Goal: Information Seeking & Learning: Learn about a topic

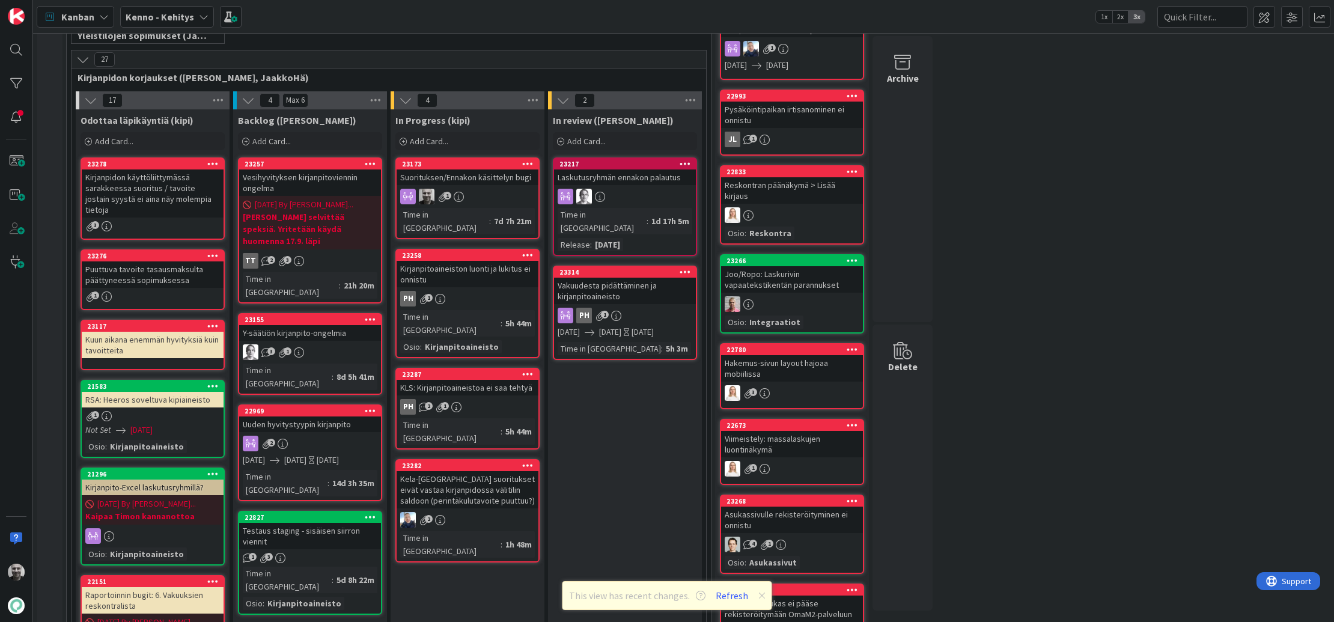
scroll to position [239, 0]
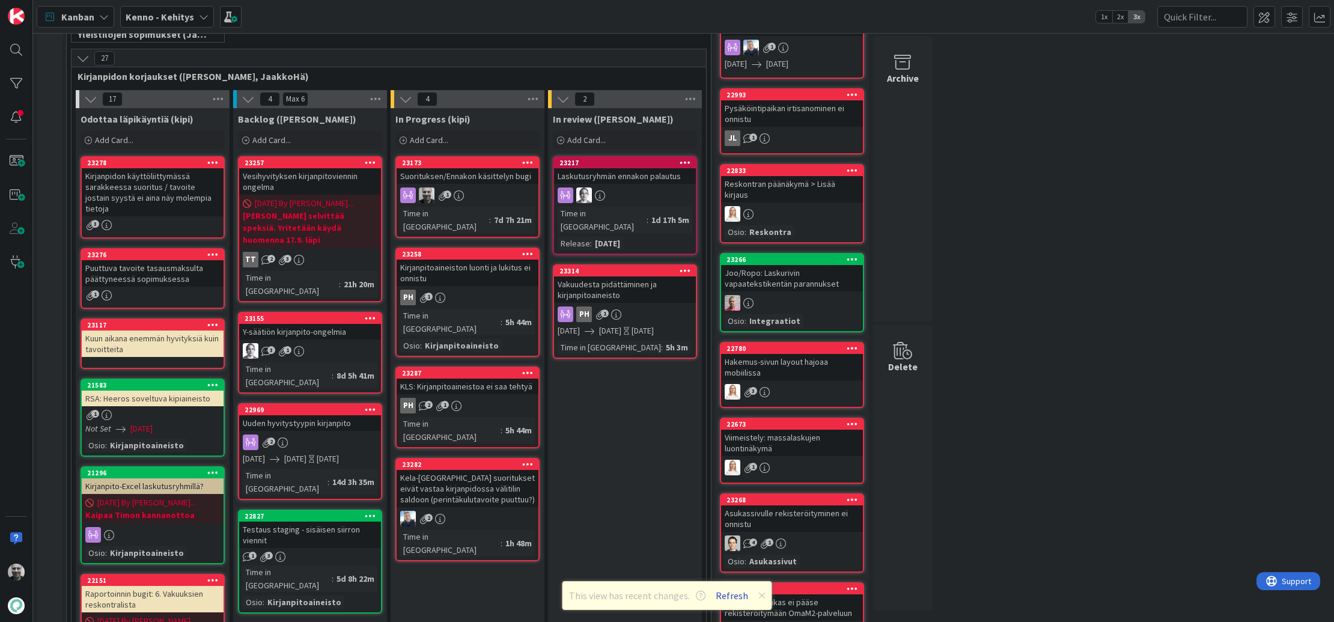
click at [724, 595] on button "Refresh" at bounding box center [731, 596] width 41 height 16
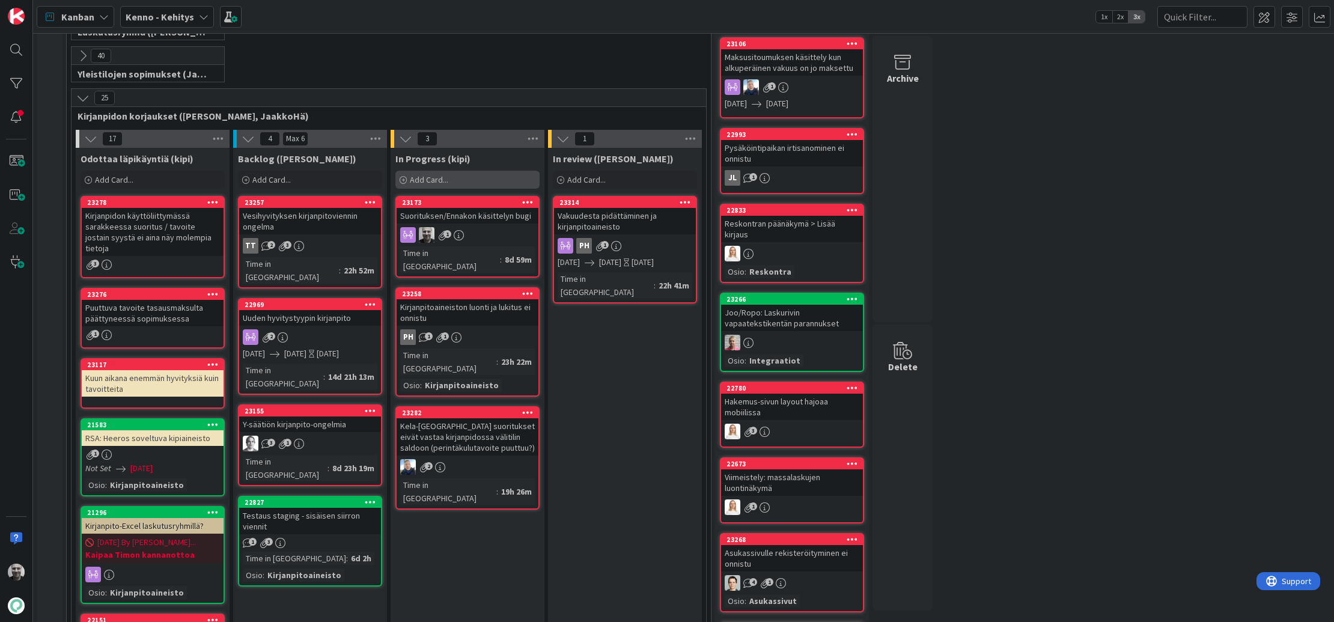
scroll to position [209, 0]
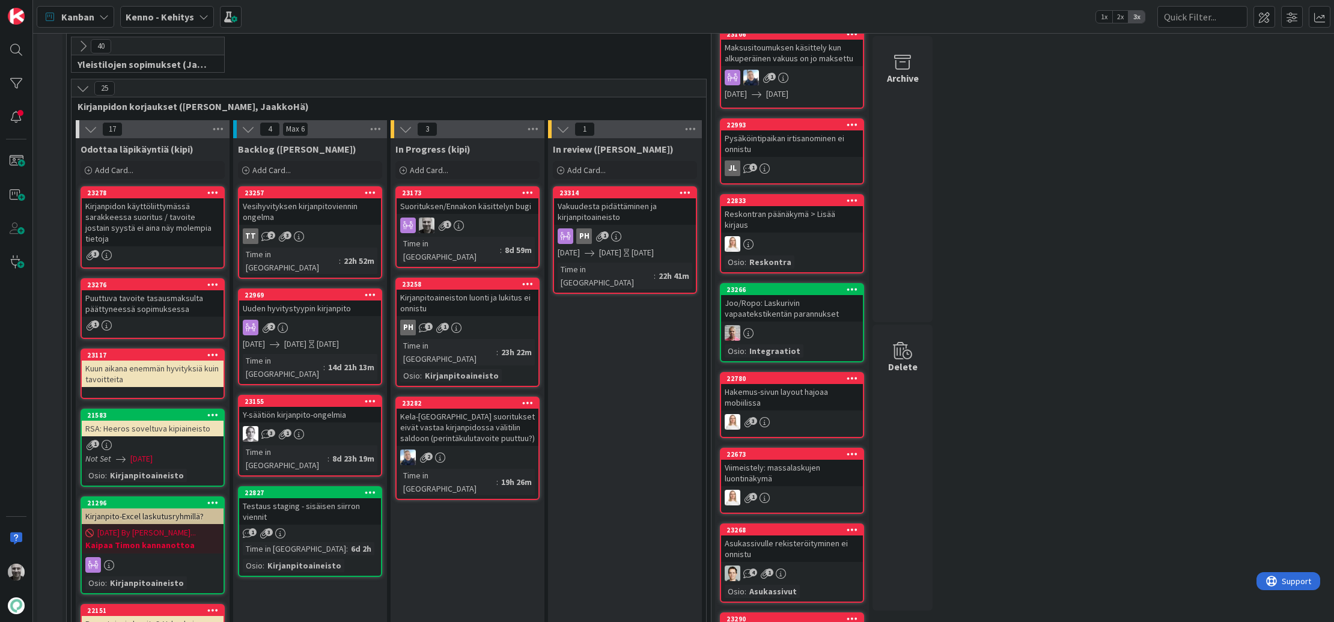
click at [484, 290] on div "Kirjanpitoaineiston luonti ja lukitus ei onnistu" at bounding box center [467, 303] width 142 height 26
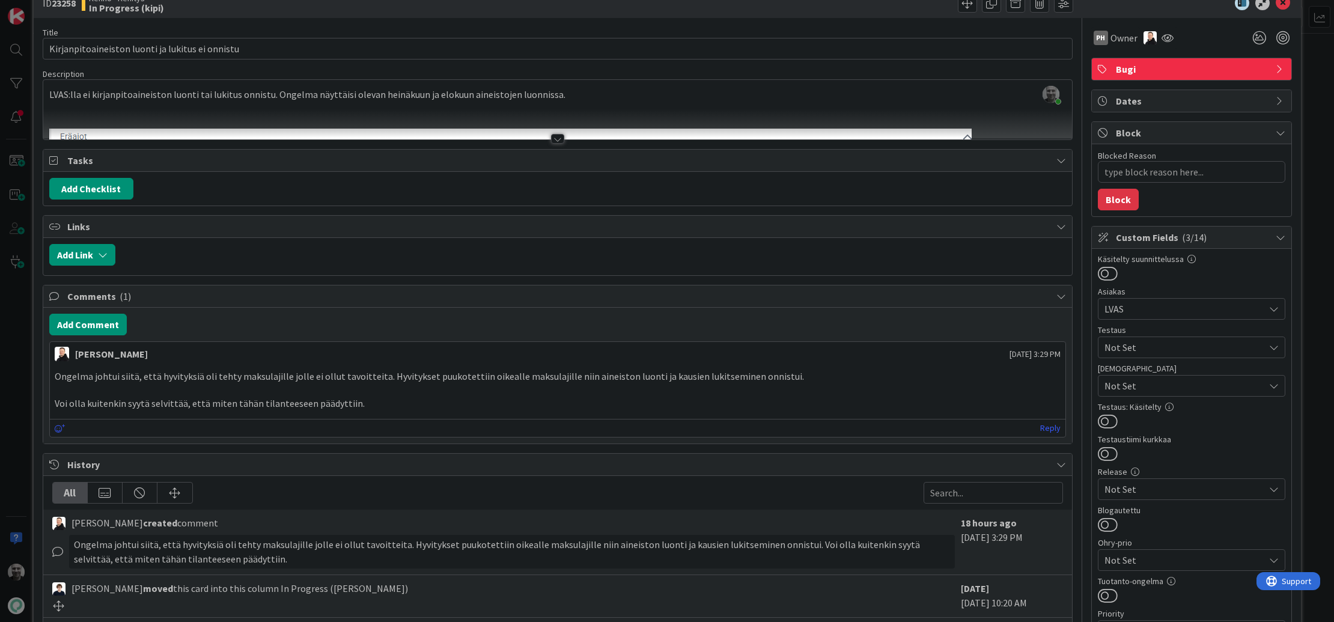
scroll to position [31, 0]
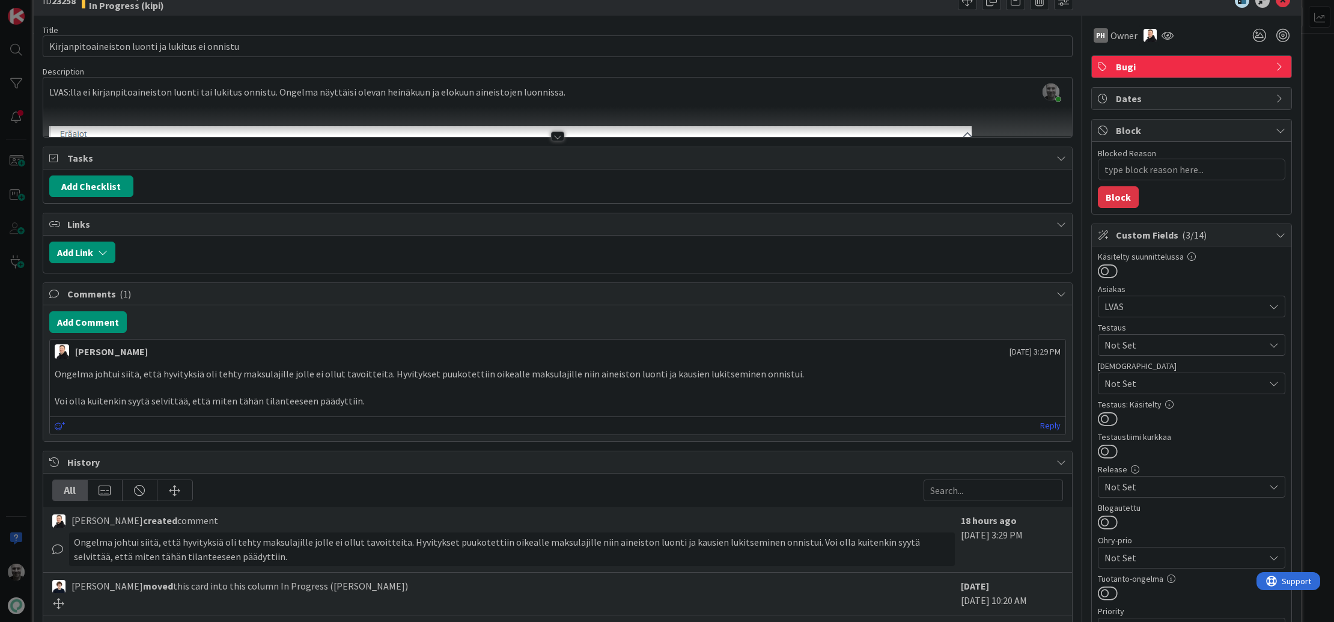
click at [278, 375] on p "Ongelma johtui siitä, että hyvityksiä oli tehty maksulajille jolle ei ollut tav…" at bounding box center [558, 374] width 1006 height 14
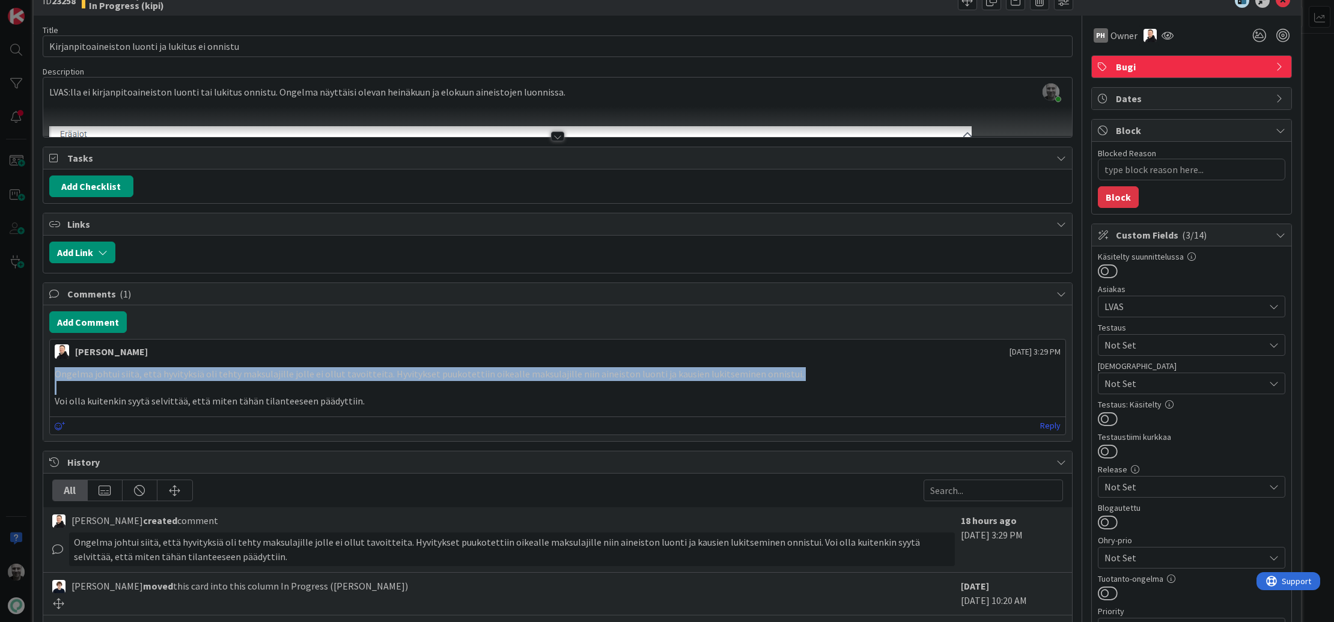
click at [278, 375] on p "Ongelma johtui siitä, että hyvityksiä oli tehty maksulajille jolle ei ollut tav…" at bounding box center [558, 374] width 1006 height 14
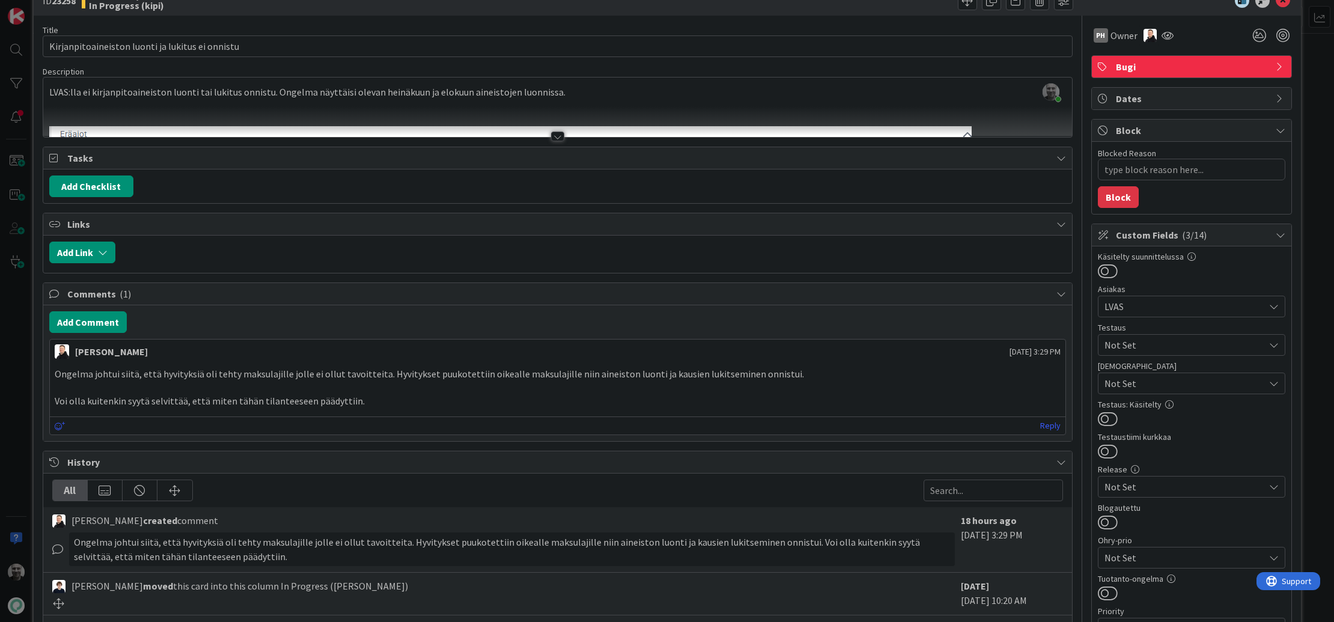
scroll to position [0, 0]
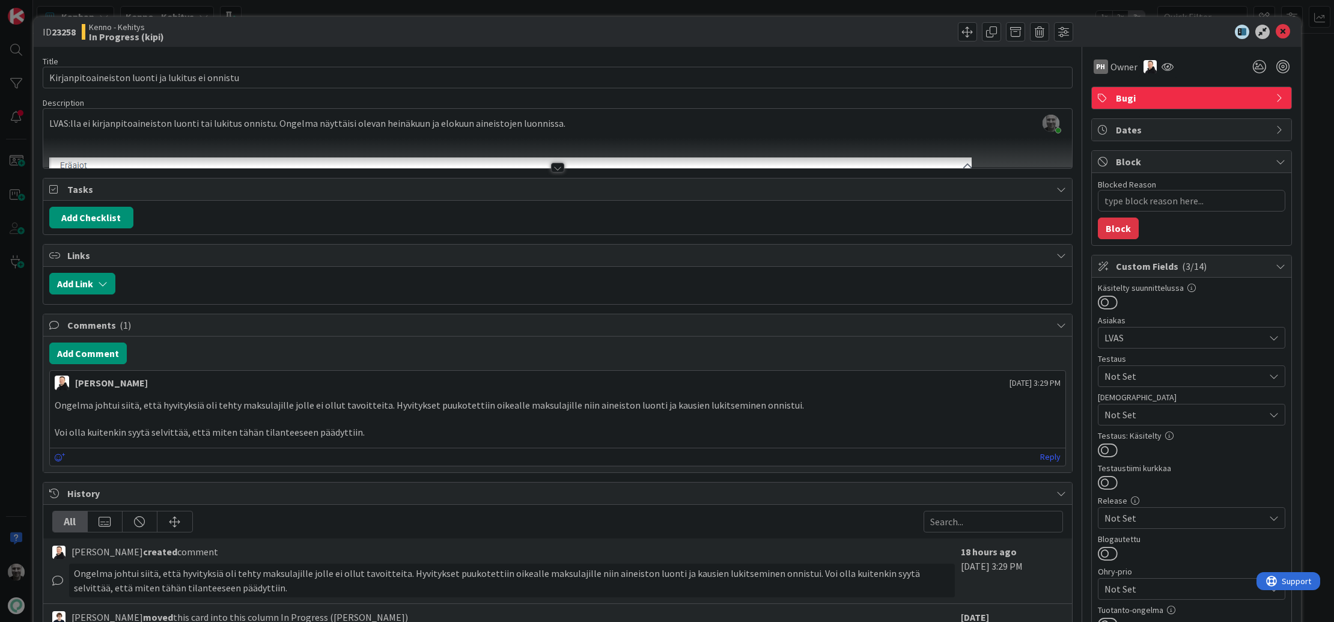
click at [314, 399] on p "Ongelma johtui siitä, että hyvityksiä oli tehty maksulajille jolle ei ollut tav…" at bounding box center [558, 405] width 1006 height 14
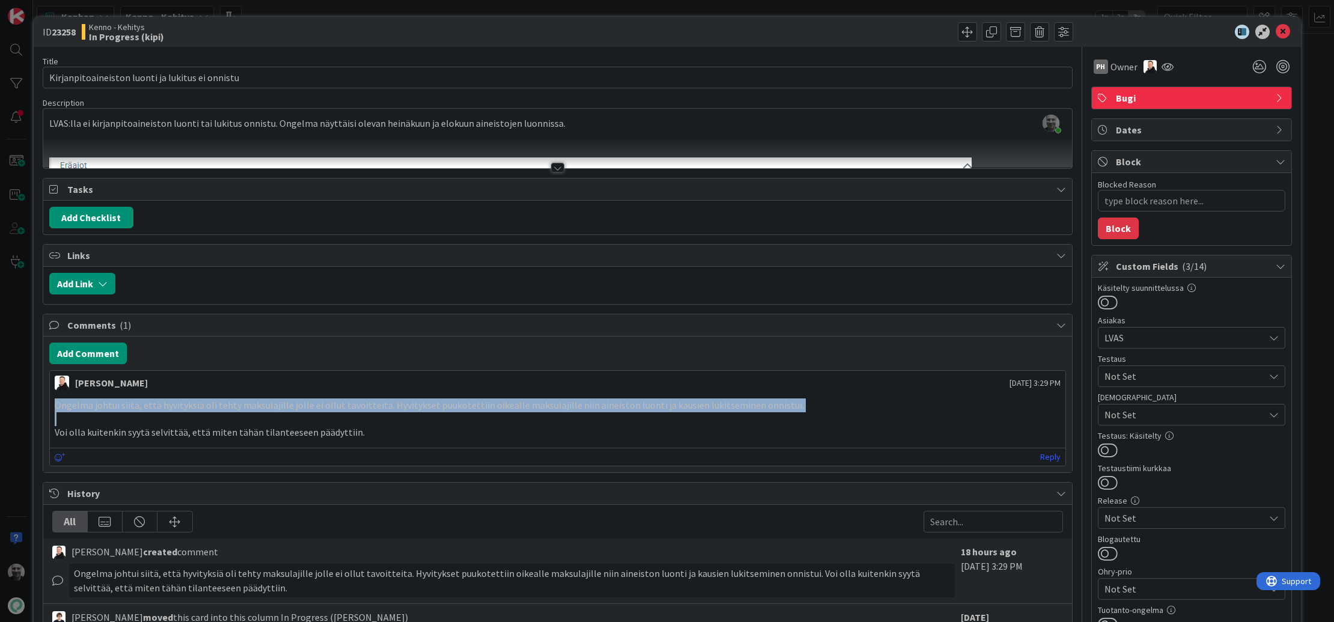
click at [314, 399] on p "Ongelma johtui siitä, että hyvityksiä oli tehty maksulajille jolle ei ollut tav…" at bounding box center [558, 405] width 1006 height 14
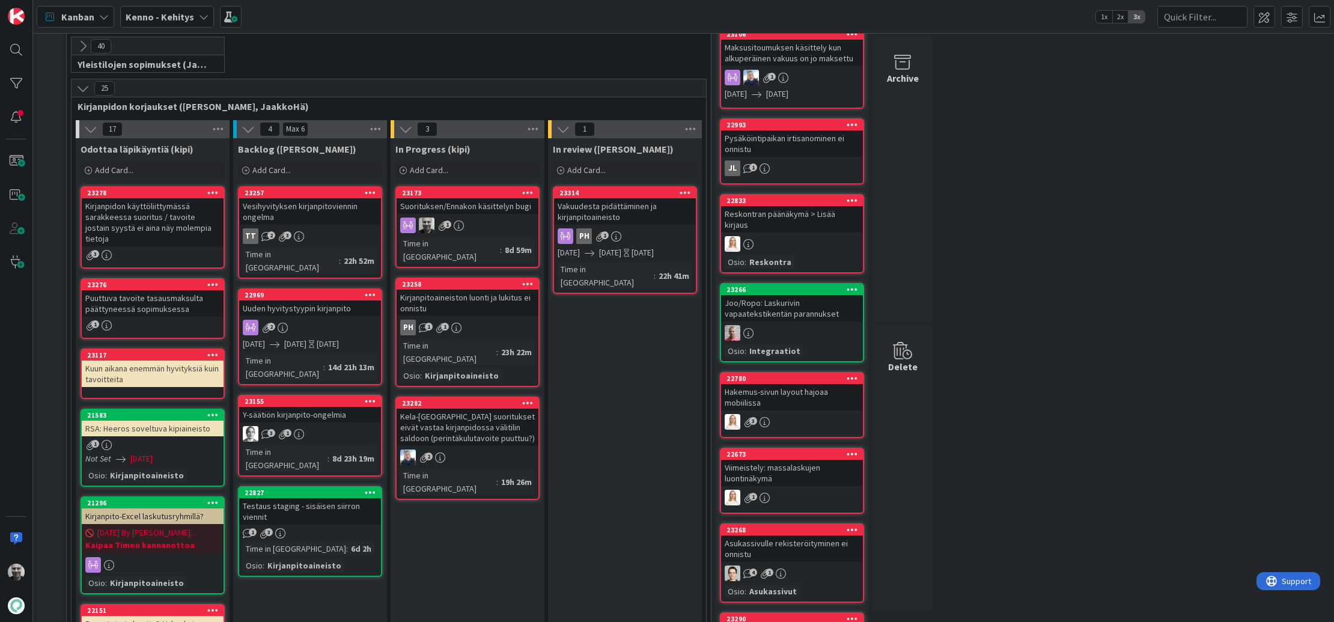
click at [431, 290] on div "Kirjanpitoaineiston luonti ja lukitus ei onnistu" at bounding box center [467, 303] width 142 height 26
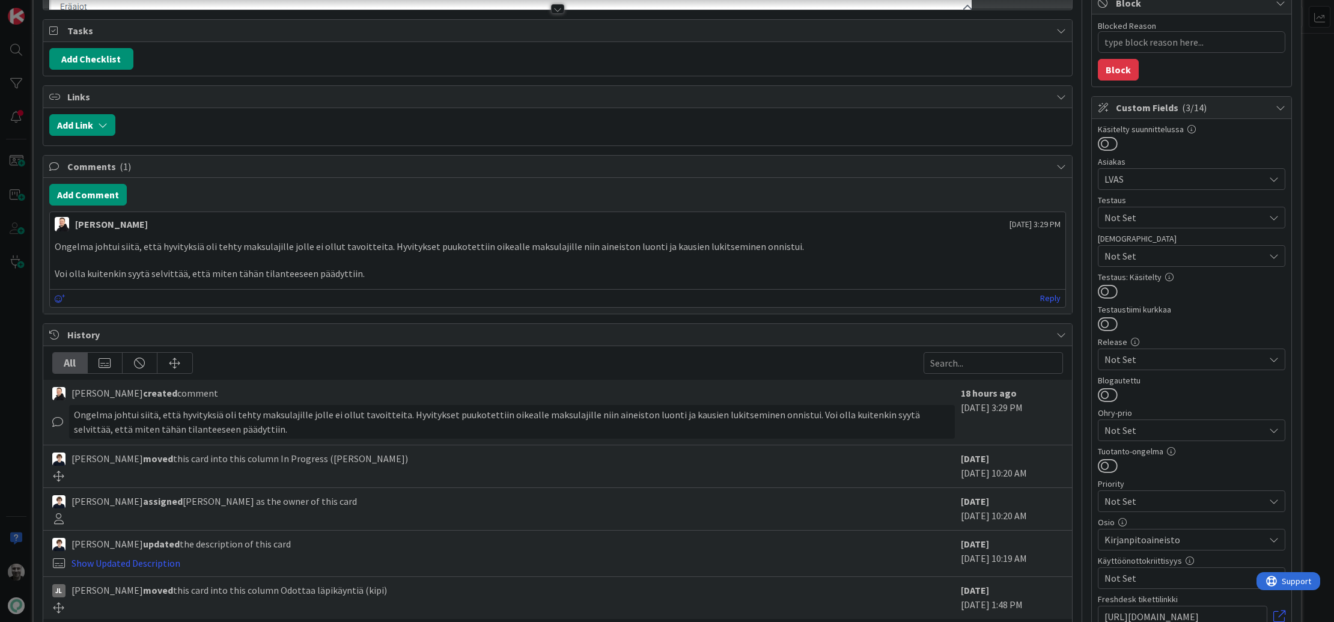
scroll to position [160, 0]
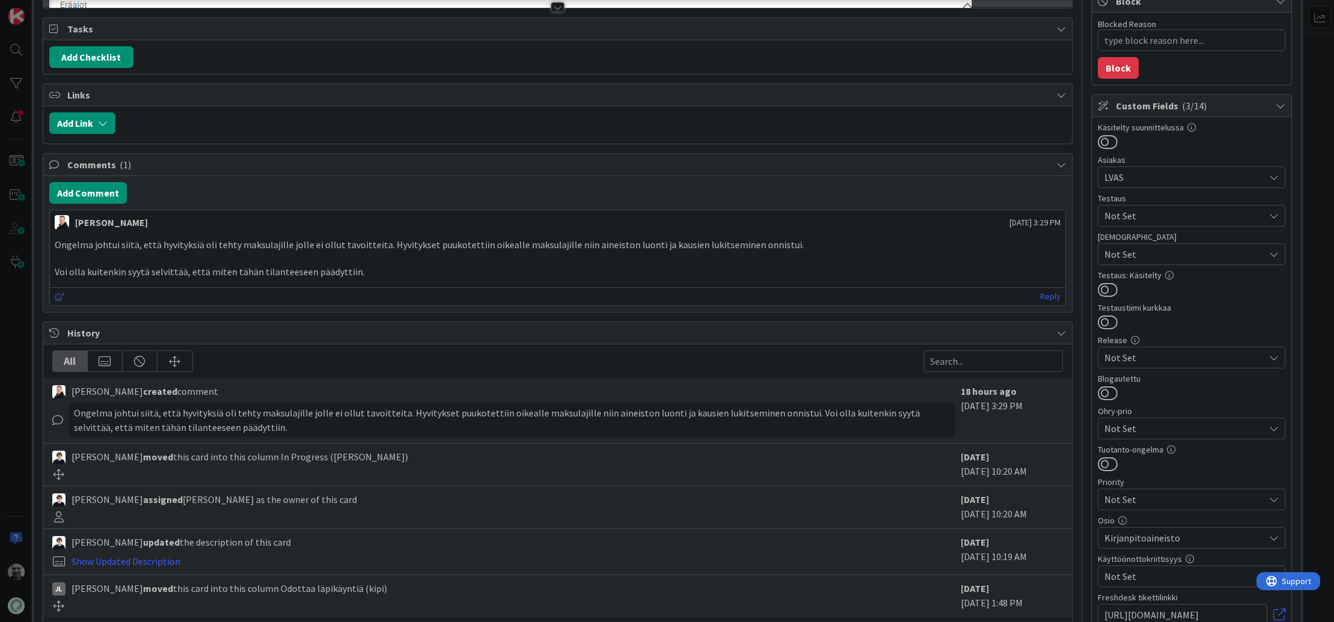
click at [544, 410] on div "Ongelma johtui siitä, että hyvityksiä oli tehty maksulajille jolle ei ollut tav…" at bounding box center [511, 420] width 885 height 34
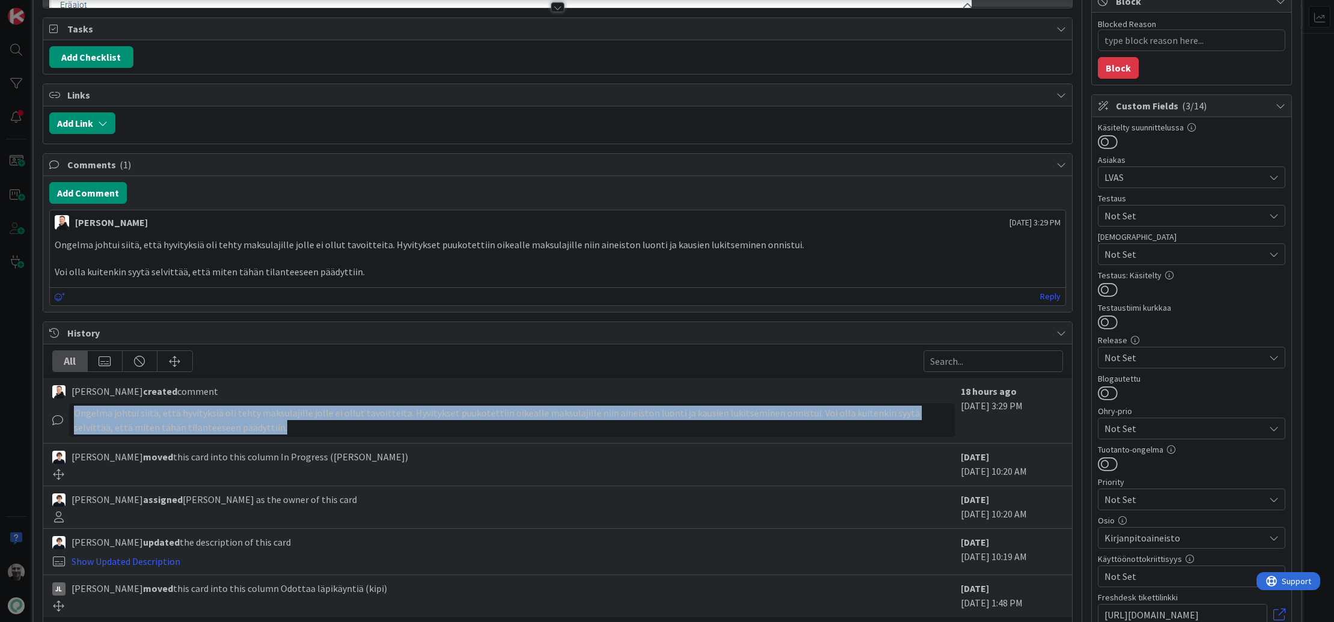
click at [544, 410] on div "Ongelma johtui siitä, että hyvityksiä oli tehty maksulajille jolle ei ollut tav…" at bounding box center [511, 420] width 885 height 34
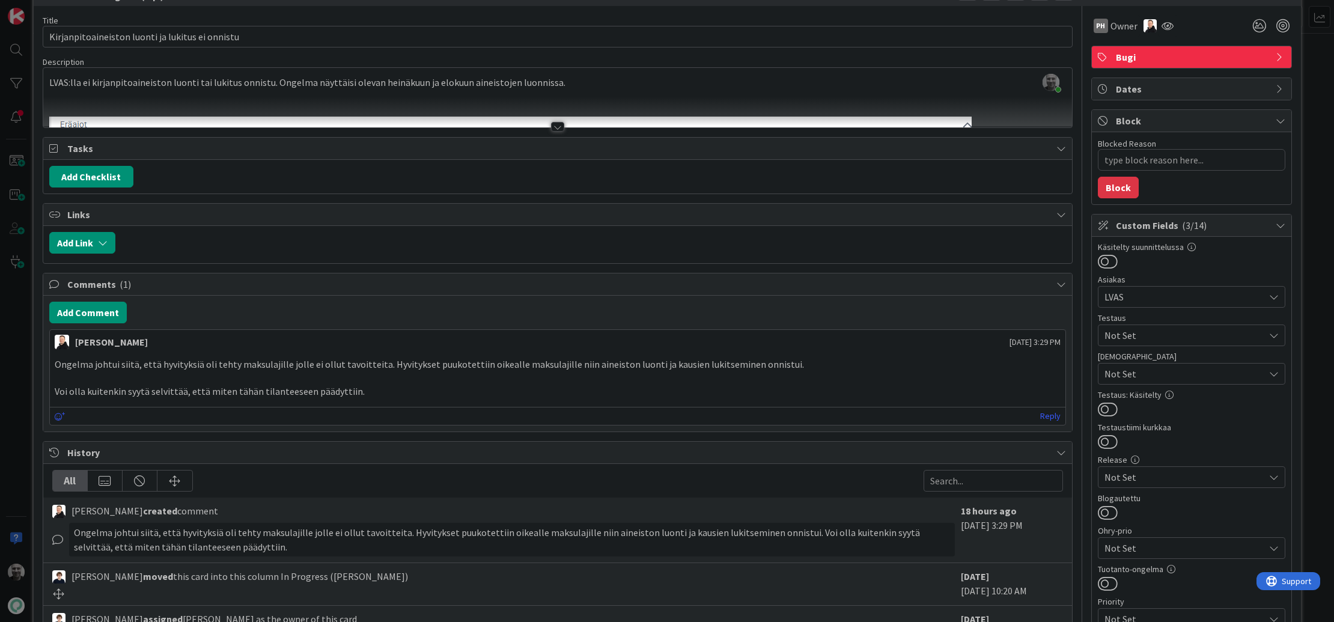
scroll to position [0, 0]
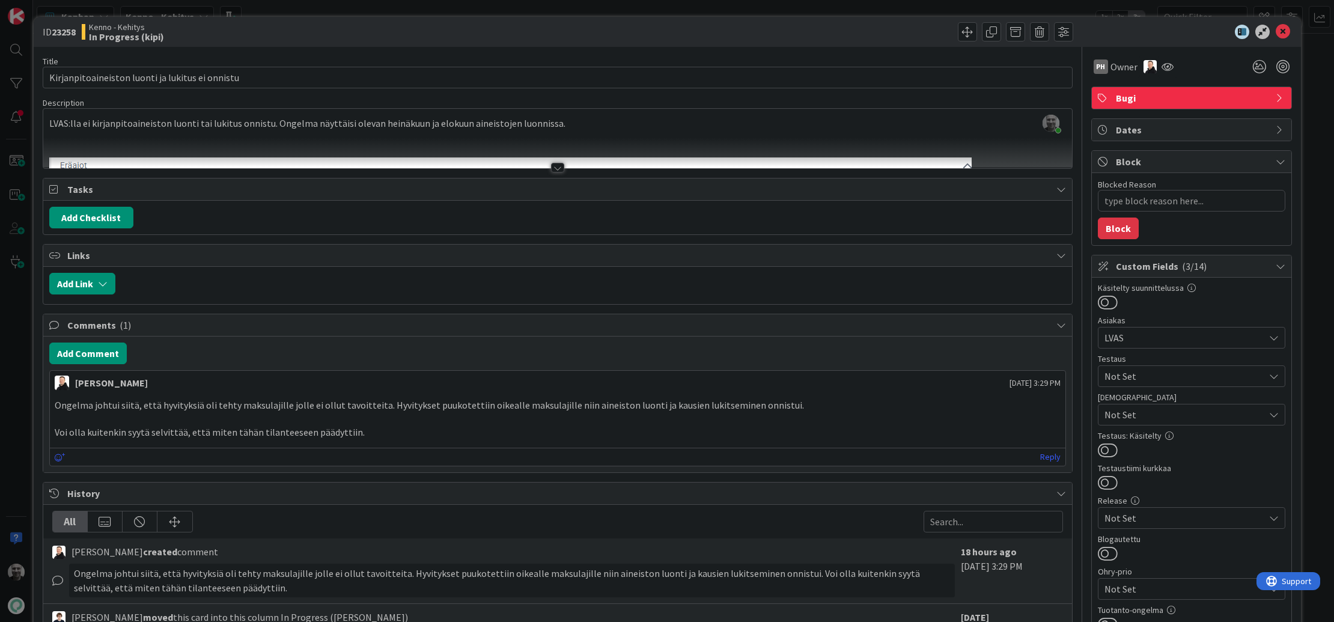
click at [557, 167] on div at bounding box center [557, 168] width 13 height 10
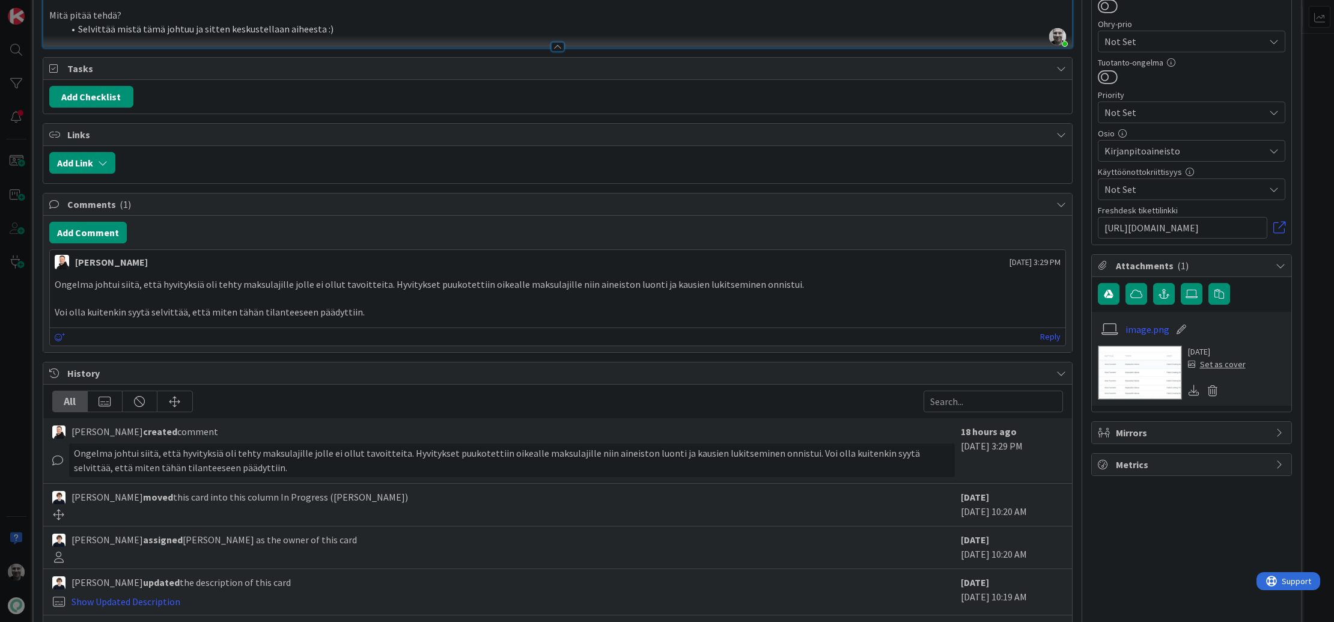
scroll to position [631, 0]
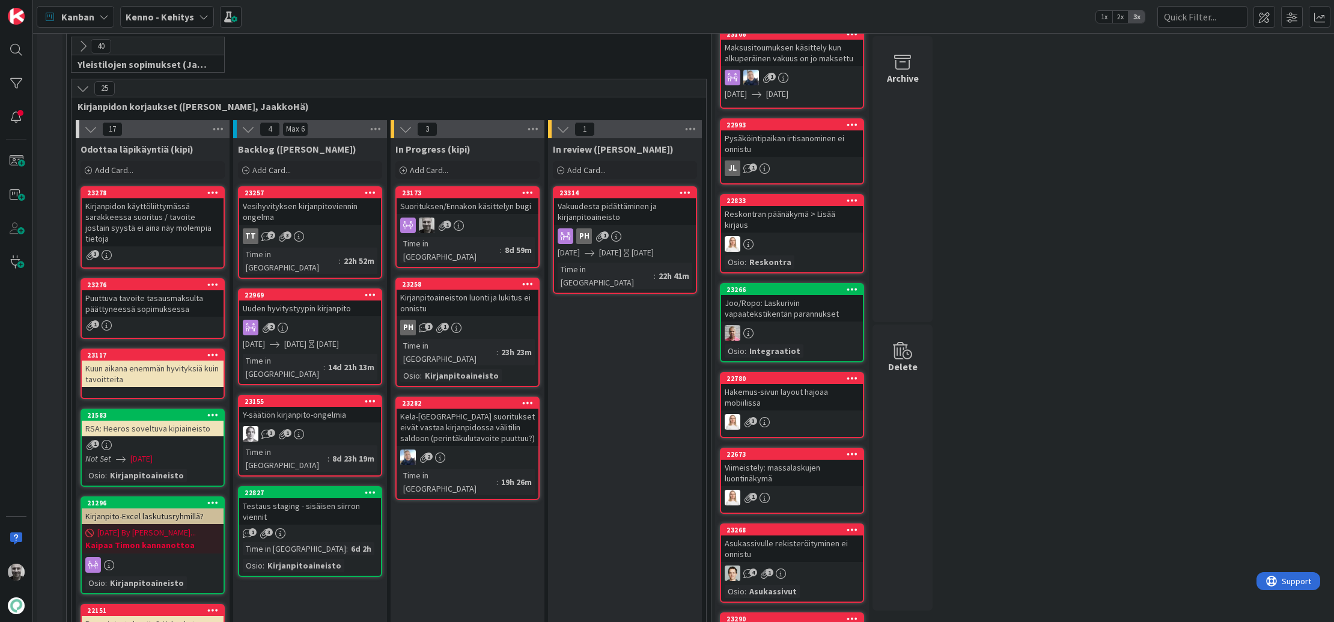
click at [419, 290] on div "Kirjanpitoaineiston luonti ja lukitus ei onnistu" at bounding box center [467, 303] width 142 height 26
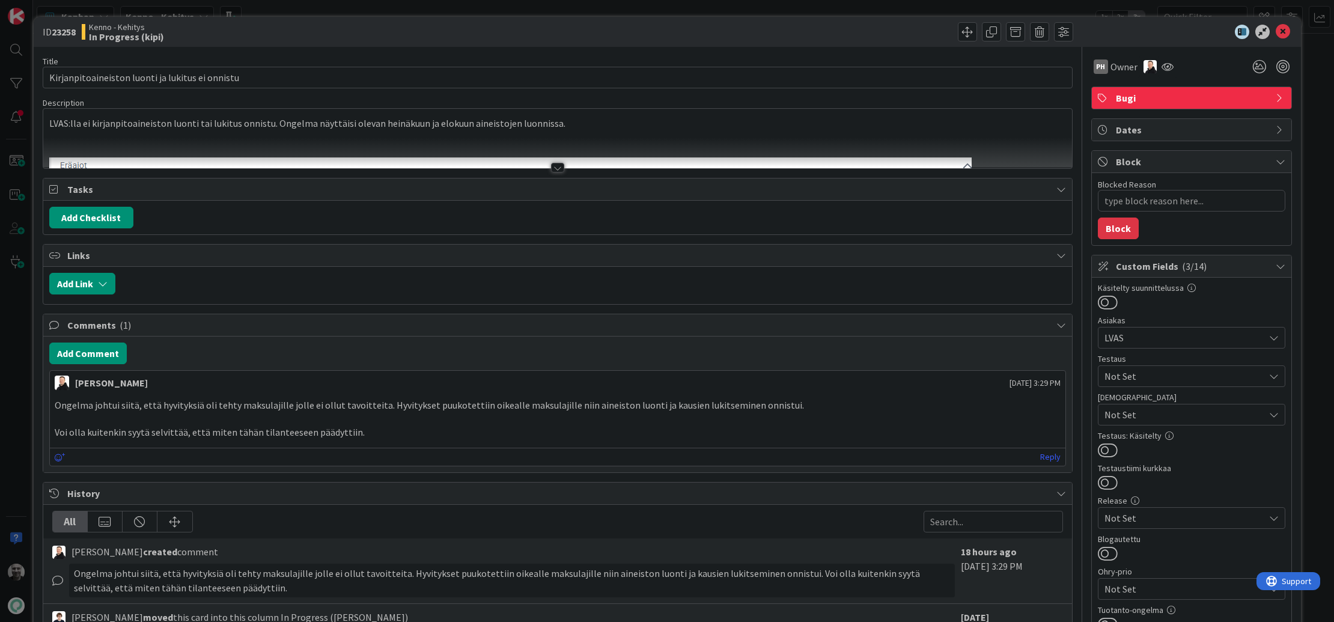
type textarea "x"
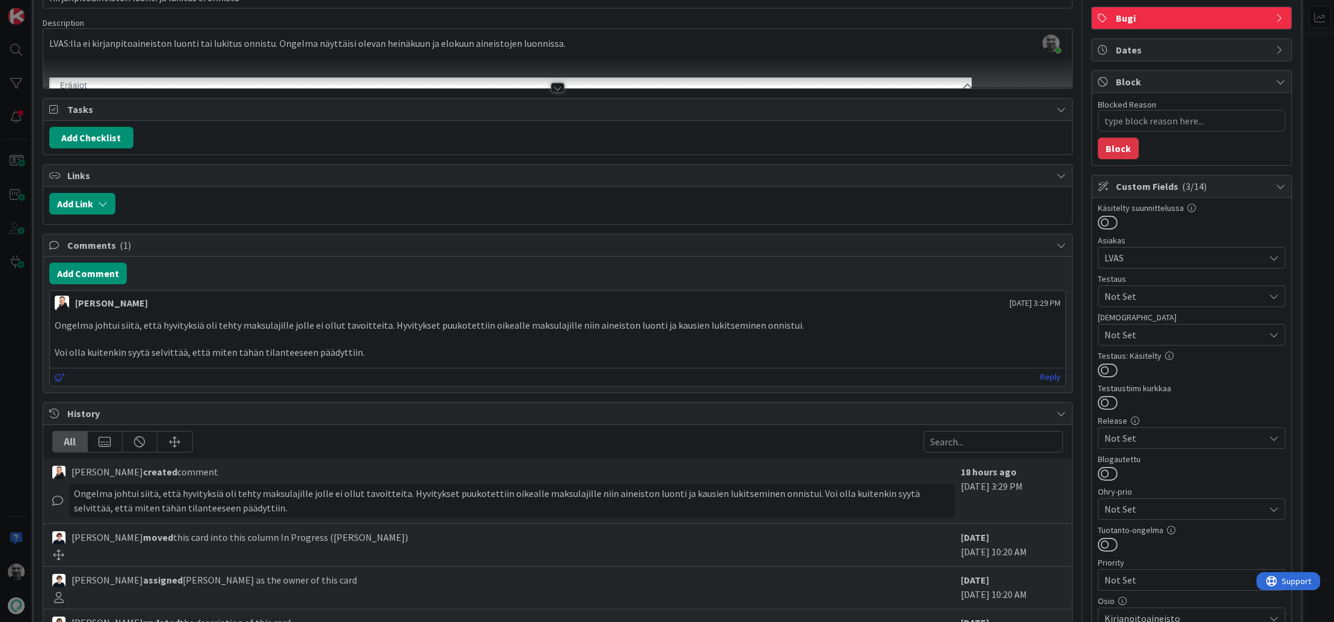
scroll to position [88, 0]
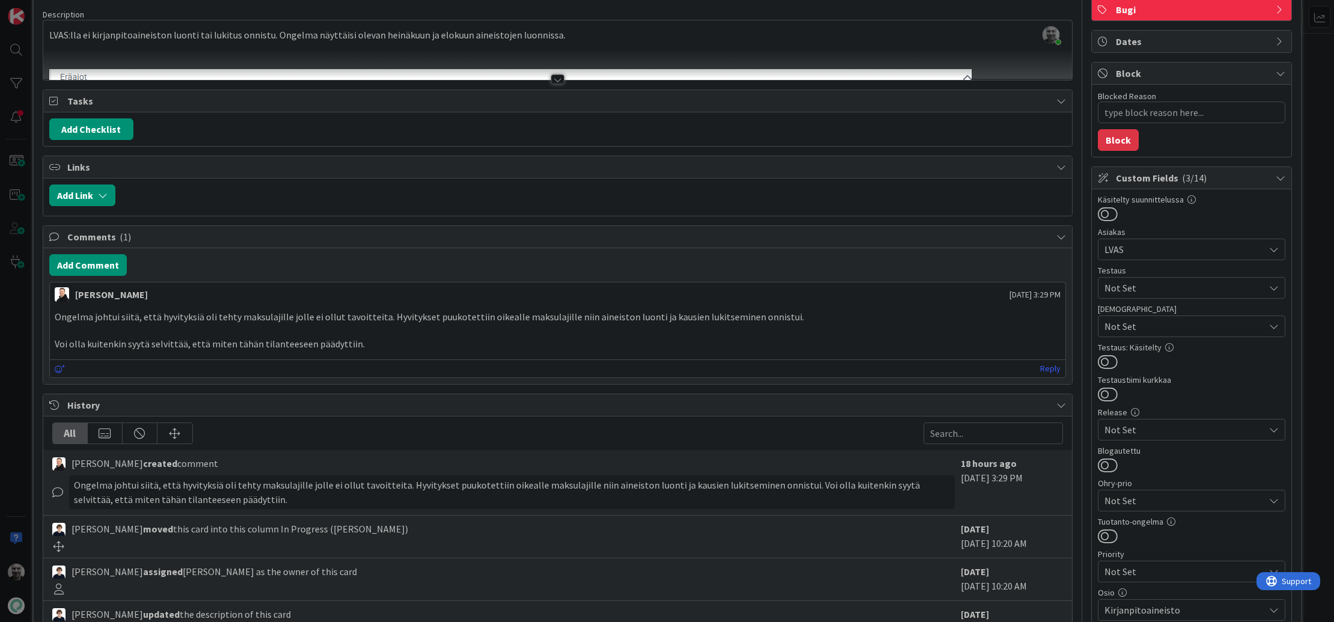
click at [560, 79] on div at bounding box center [557, 79] width 13 height 10
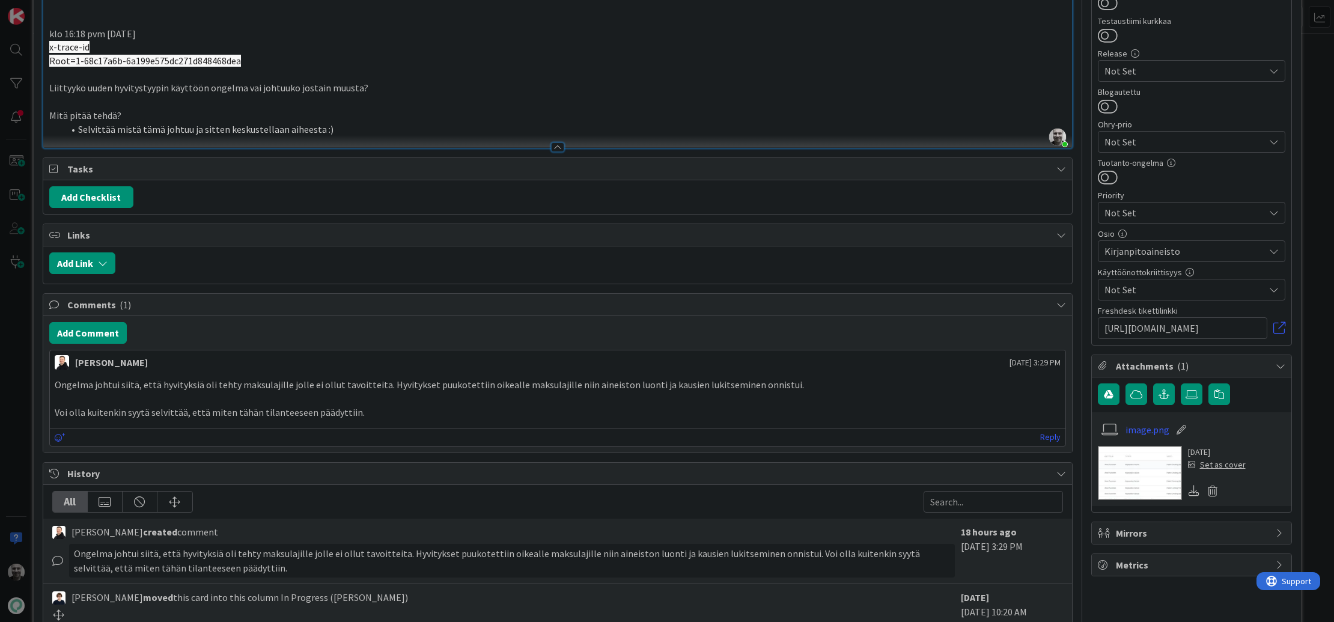
scroll to position [446, 0]
drag, startPoint x: 359, startPoint y: 386, endPoint x: 438, endPoint y: 402, distance: 80.3
click at [438, 402] on div "Ongelma johtui siitä, että hyvityksiä oli tehty maksulajille jolle ei ollut tav…" at bounding box center [558, 398] width 1006 height 41
click at [438, 406] on p "Voi olla kuitenkin syytä selvittää, että miten tähän tilanteeseen päädyttiin." at bounding box center [558, 413] width 1006 height 14
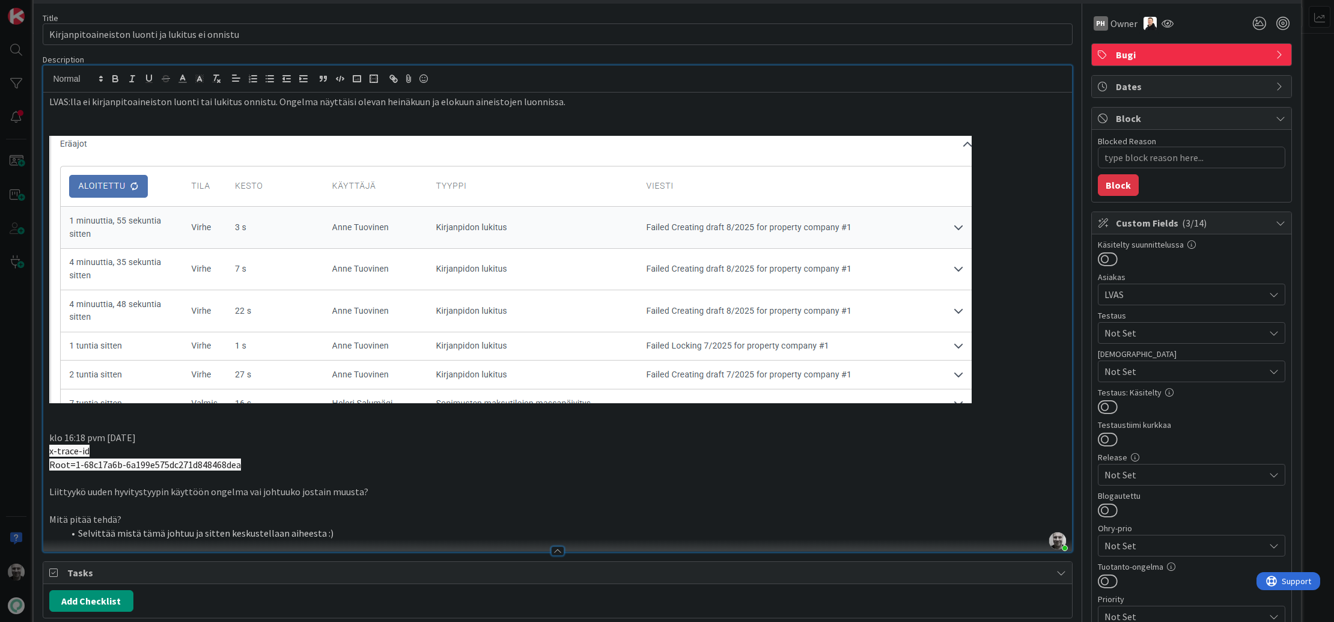
scroll to position [0, 0]
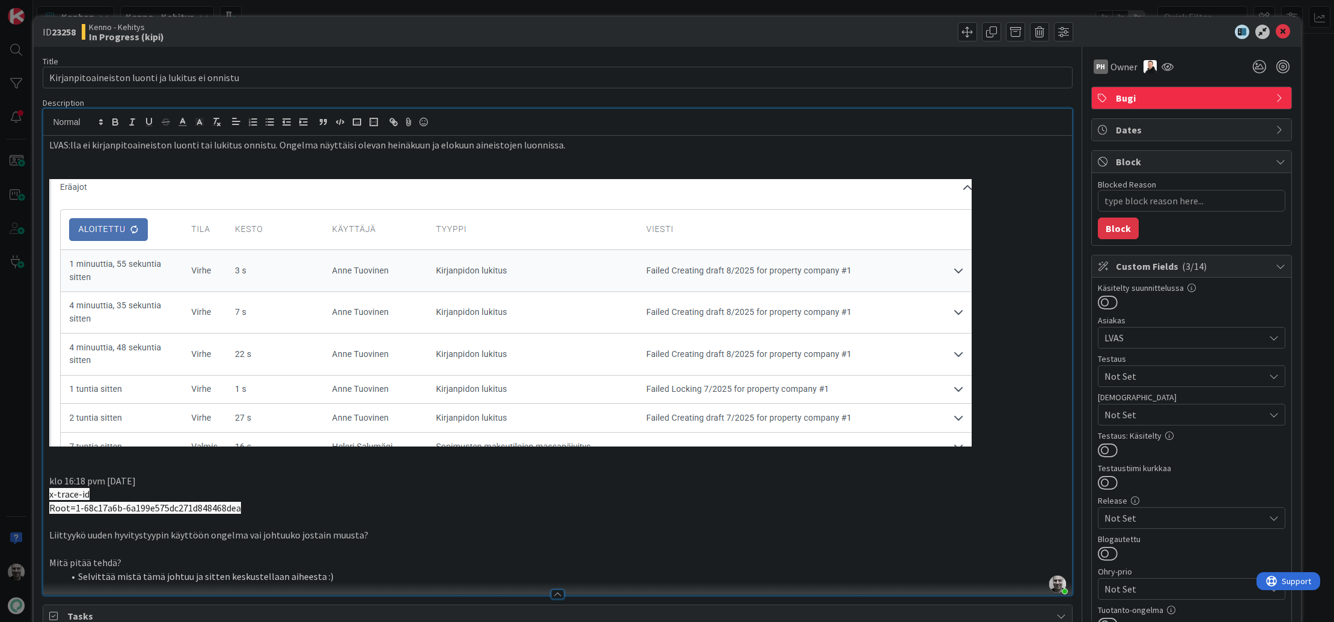
click at [515, 142] on p "LVAS:lla ei kirjanpitoaineiston luonti tai lukitus onnistu. Ongelma näyttäisi o…" at bounding box center [557, 145] width 1016 height 14
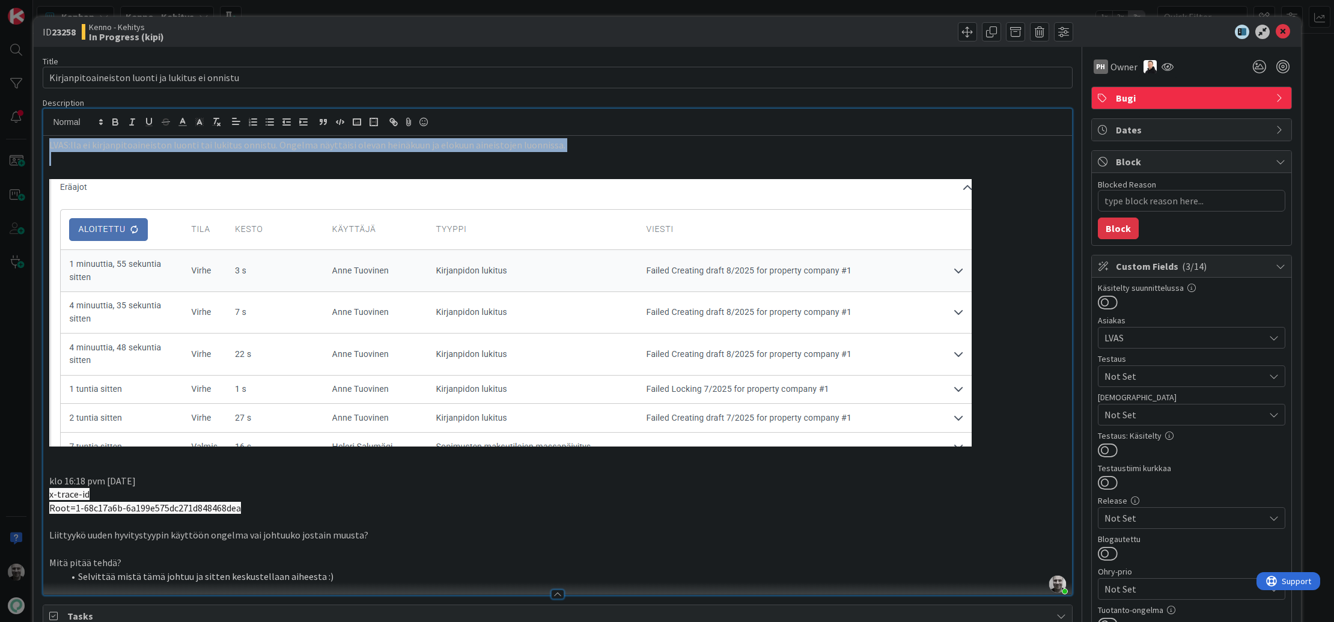
click at [515, 142] on p "LVAS:lla ei kirjanpitoaineiston luonti tai lukitus onnistu. Ongelma näyttäisi o…" at bounding box center [557, 145] width 1016 height 14
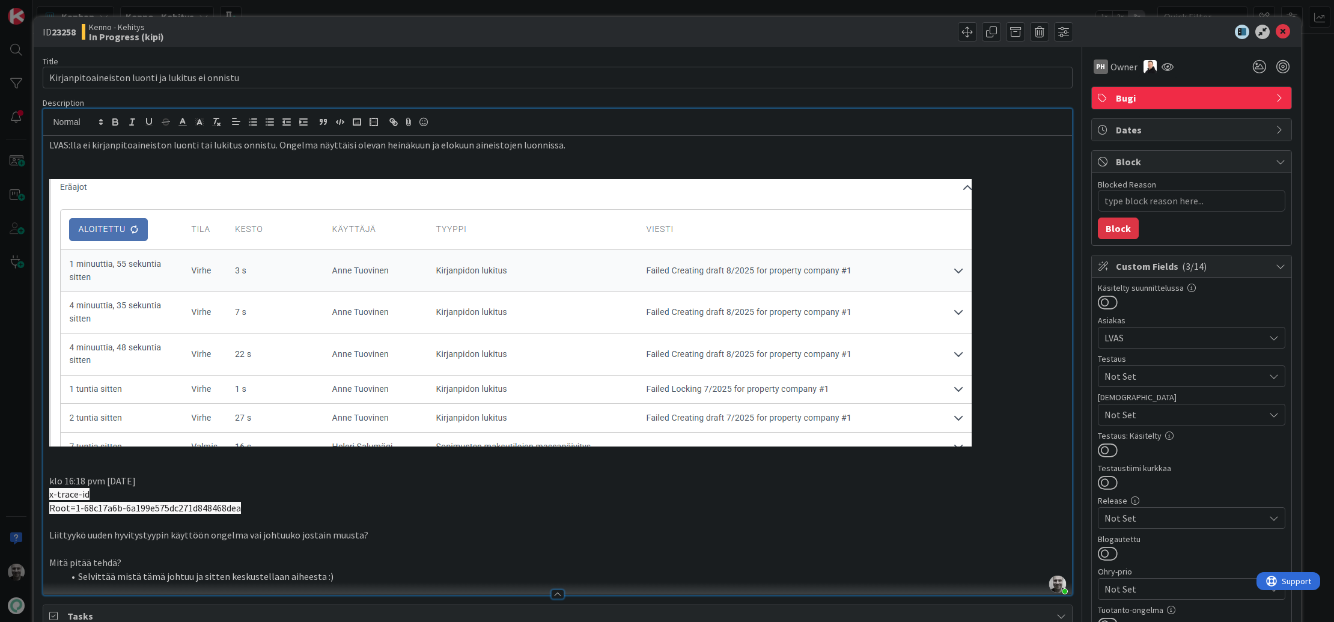
click at [732, 11] on div "ID 23258 Kenno - Kehitys In Progress (kipi) Title 48 / 128 Kirjanpitoaineiston …" at bounding box center [667, 311] width 1334 height 622
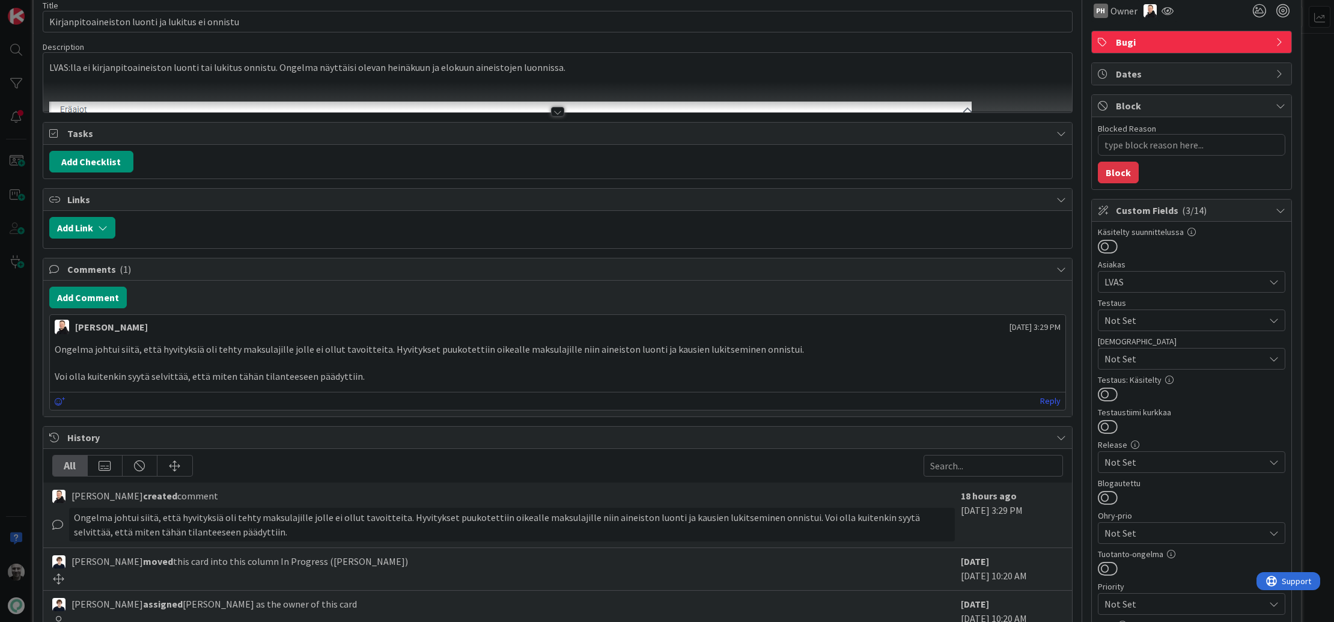
scroll to position [56, 0]
click at [558, 110] on div at bounding box center [557, 111] width 13 height 10
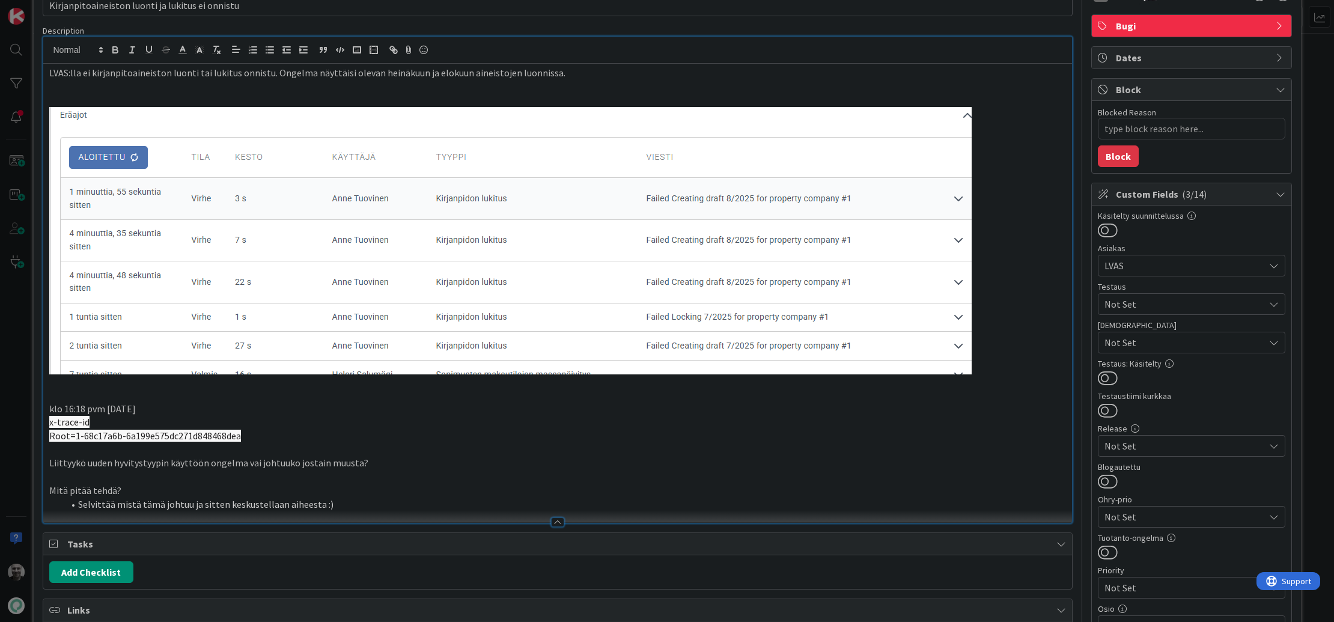
scroll to position [0, 0]
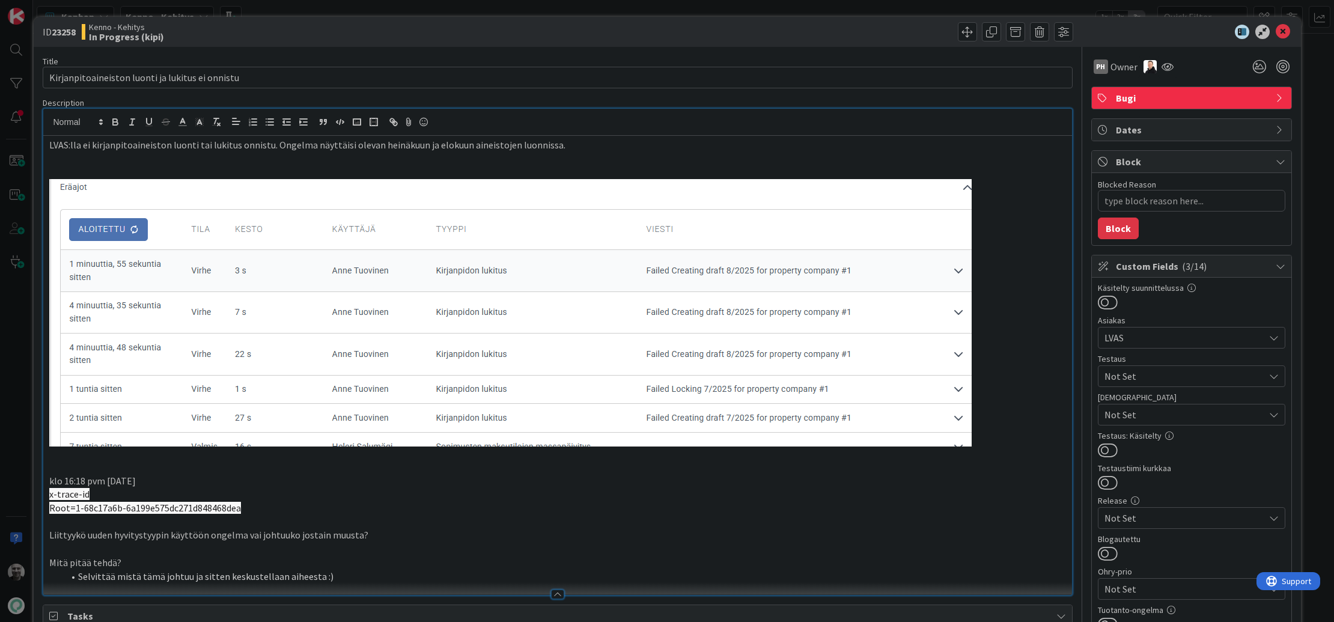
type textarea "x"
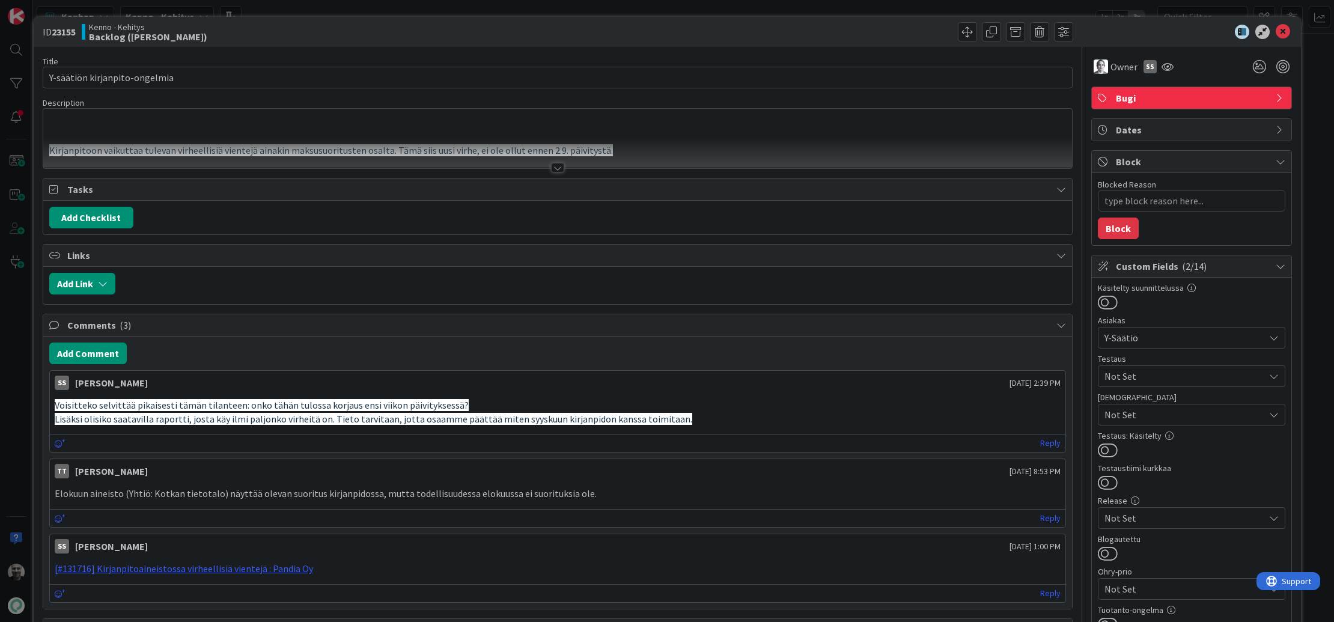
click at [552, 168] on div at bounding box center [557, 168] width 13 height 10
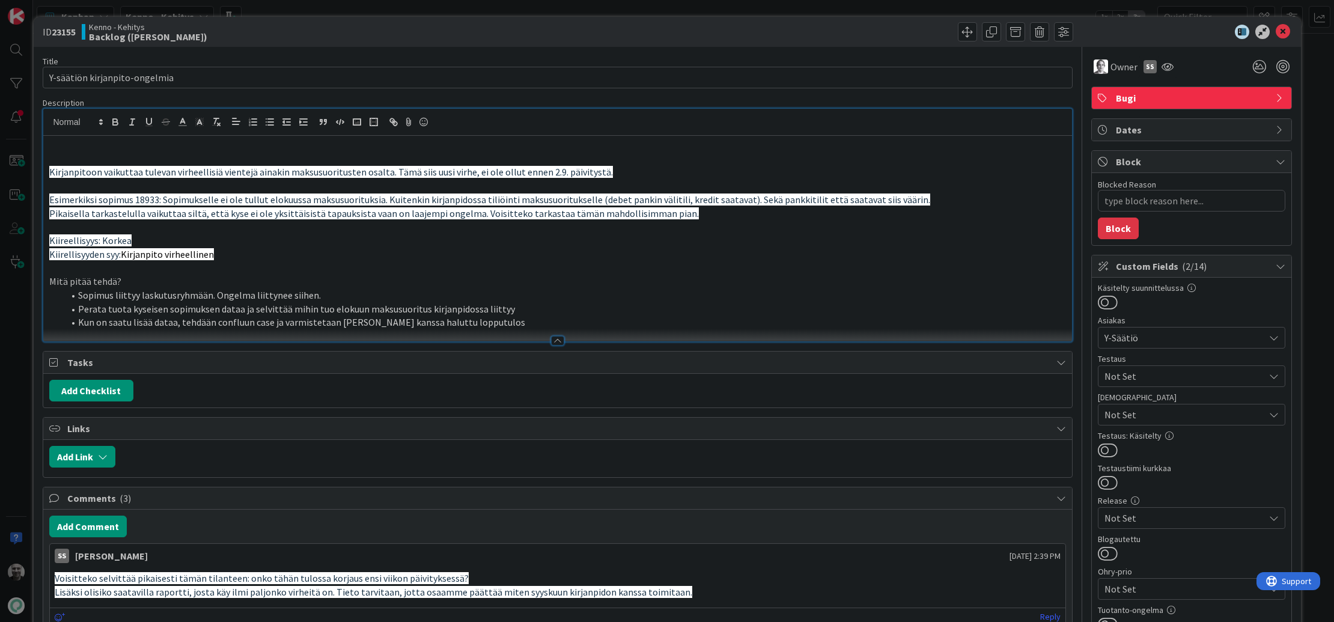
click at [162, 299] on li "Sopimus liittyy laskutusryhmään. Ongelma liittynee siihen." at bounding box center [565, 295] width 1002 height 14
click at [248, 198] on span "Esimerkiksi sopimus 18933: Sopimukselle ei ole tullut elokuussa maksusuorituksi…" at bounding box center [489, 199] width 881 height 12
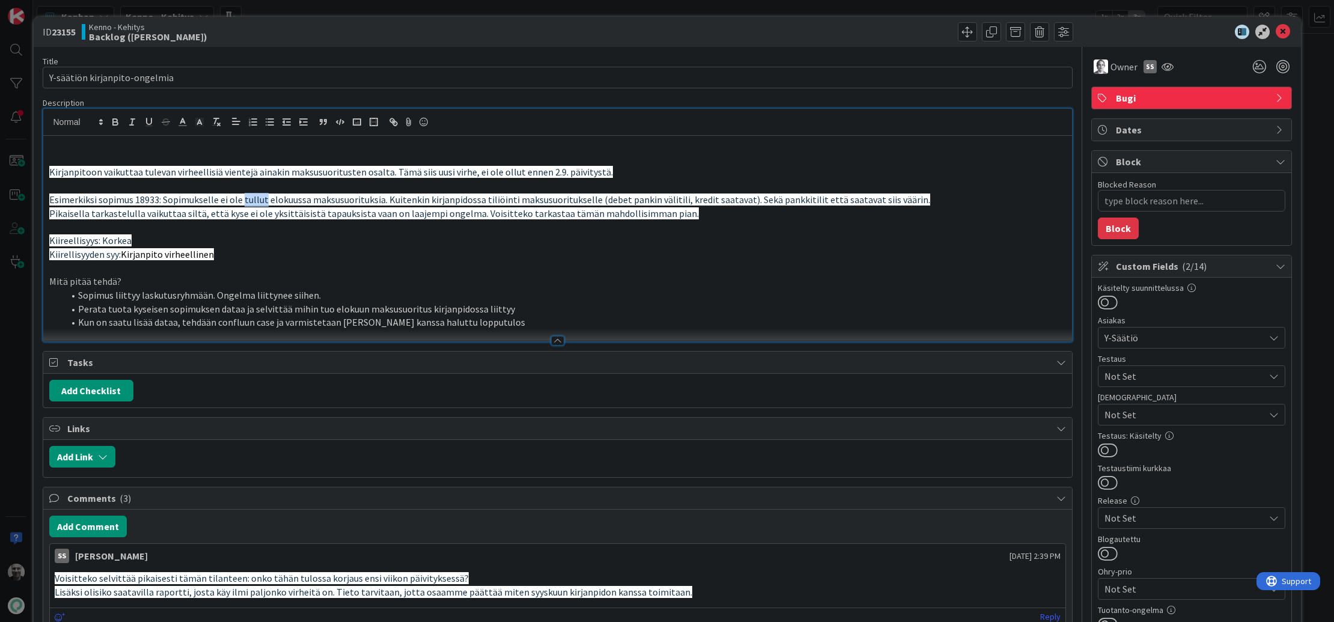
click at [248, 198] on span "Esimerkiksi sopimus 18933: Sopimukselle ei ole tullut elokuussa maksusuorituksi…" at bounding box center [489, 199] width 881 height 12
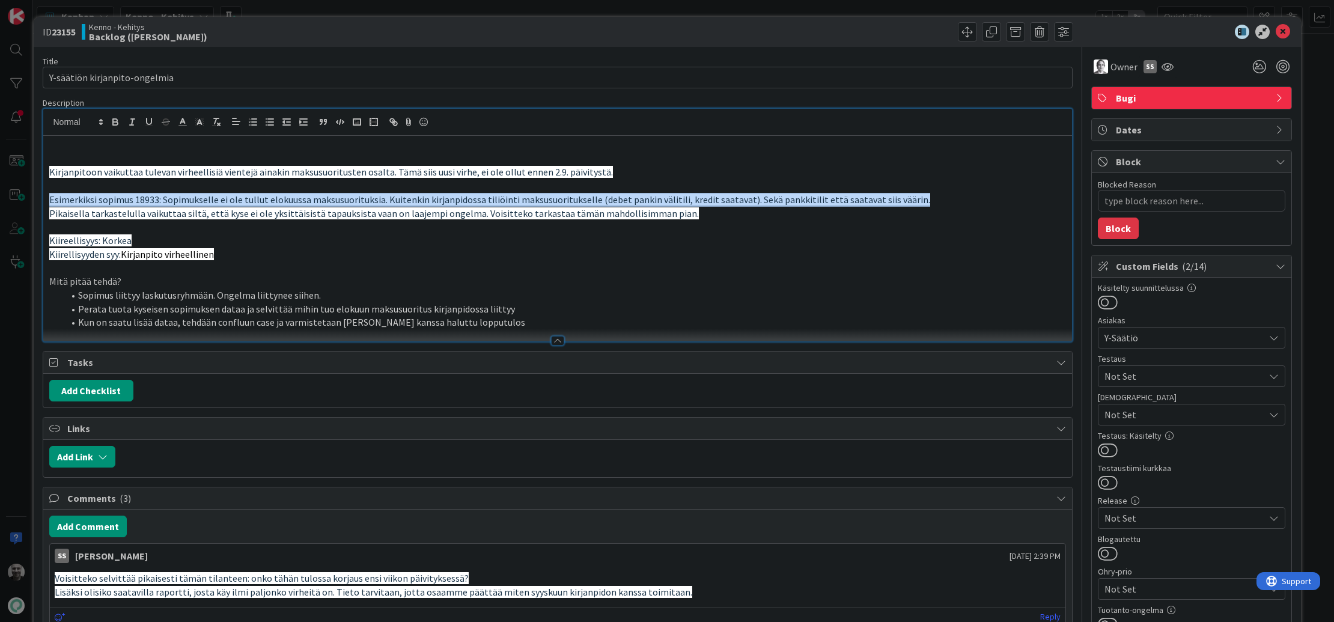
click at [248, 198] on span "Esimerkiksi sopimus 18933: Sopimukselle ei ole tullut elokuussa maksusuorituksi…" at bounding box center [489, 199] width 881 height 12
drag, startPoint x: 280, startPoint y: 199, endPoint x: 635, endPoint y: 212, distance: 355.3
click at [635, 212] on div "Kirjanpitoon vaikuttaa tulevan virheellisiä vientejä ainakin maksusuoritusten o…" at bounding box center [557, 238] width 1028 height 205
click at [635, 212] on span "Pikaisella tarkastelulla vaikuttaa siltä, että kyse ei ole yksittäisistä tapauk…" at bounding box center [373, 213] width 649 height 12
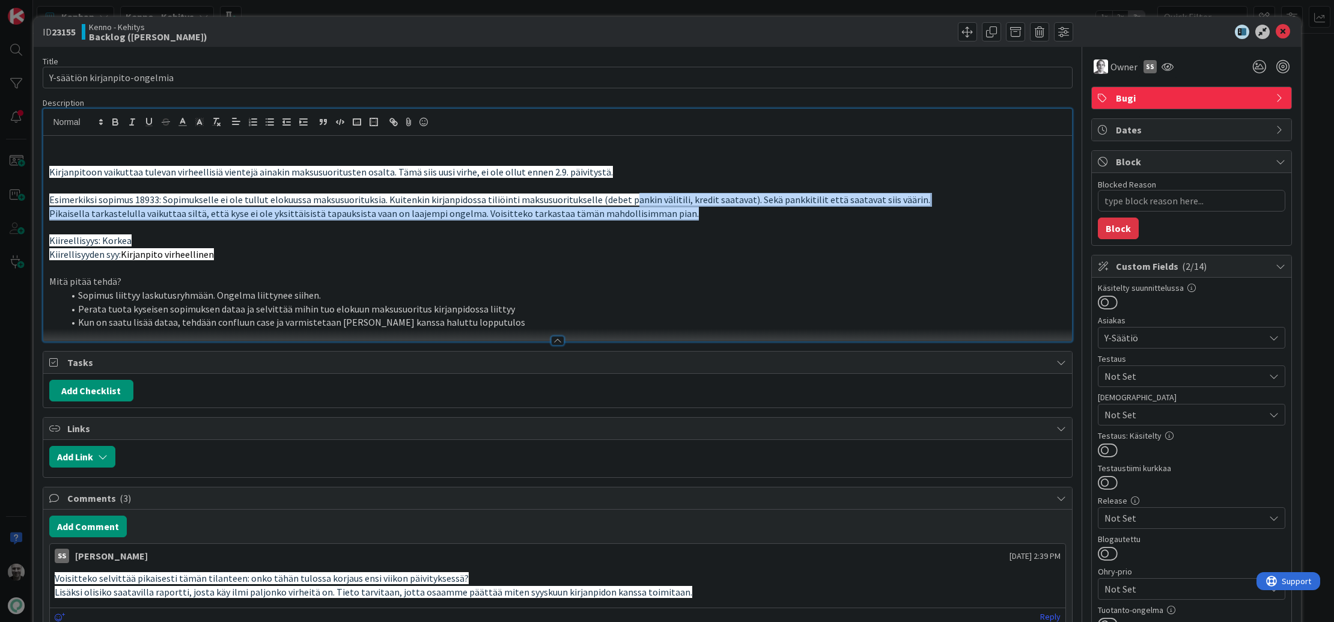
drag, startPoint x: 624, startPoint y: 198, endPoint x: 701, endPoint y: 207, distance: 77.5
click at [701, 207] on div "Kirjanpitoon vaikuttaa tulevan virheellisiä vientejä ainakin maksusuoritusten o…" at bounding box center [557, 238] width 1028 height 205
click at [701, 207] on p "Pikaisella tarkastelulla vaikuttaa siltä, että kyse ei ole yksittäisistä tapauk…" at bounding box center [557, 214] width 1016 height 14
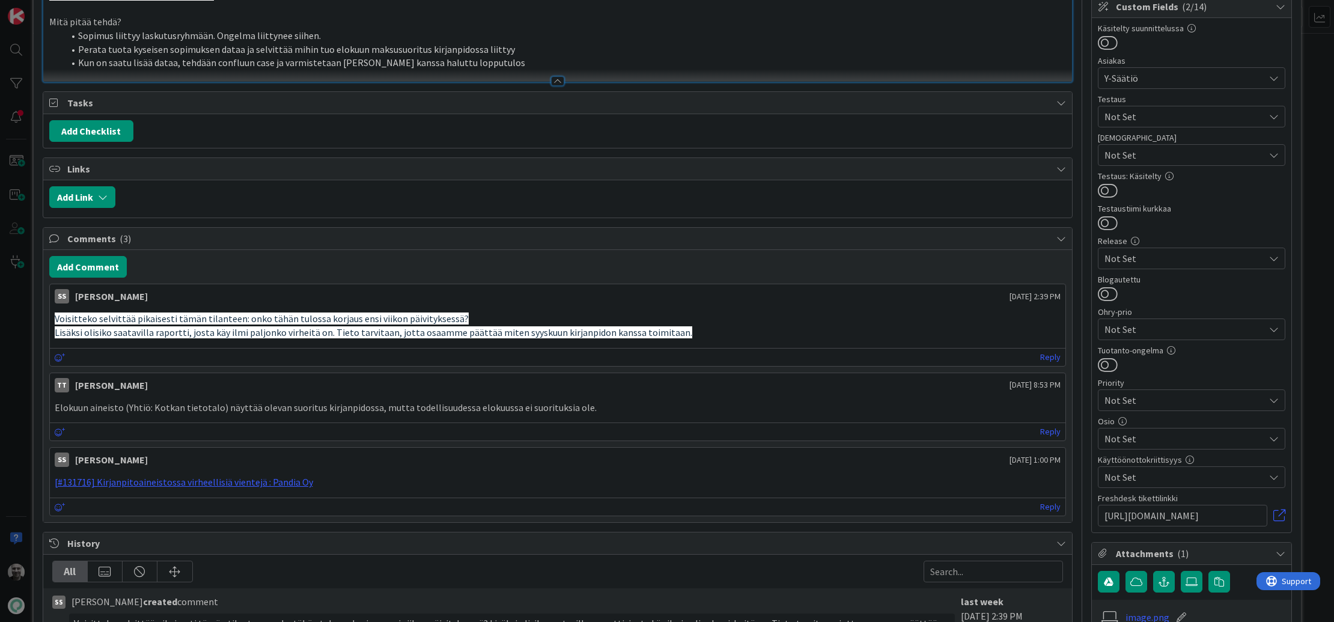
scroll to position [264, 0]
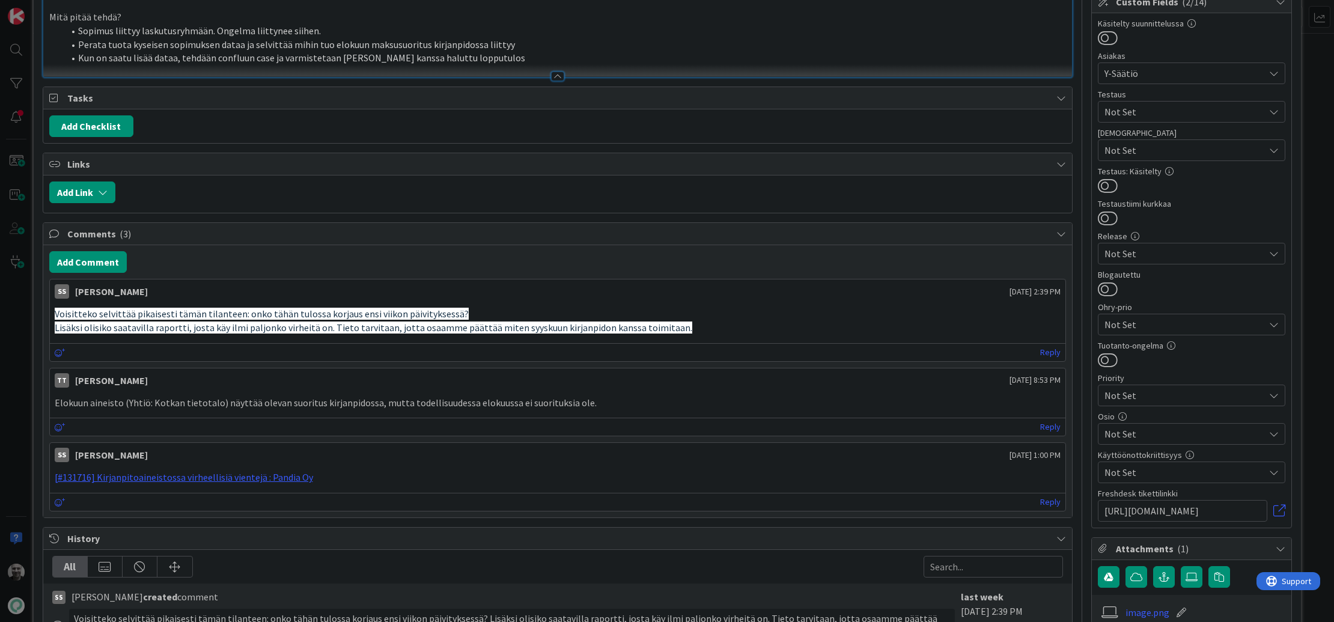
click at [369, 321] on span "Lisäksi olisiko saatavilla raportti, josta käy ilmi paljonko virheitä on. Tieto…" at bounding box center [373, 327] width 637 height 12
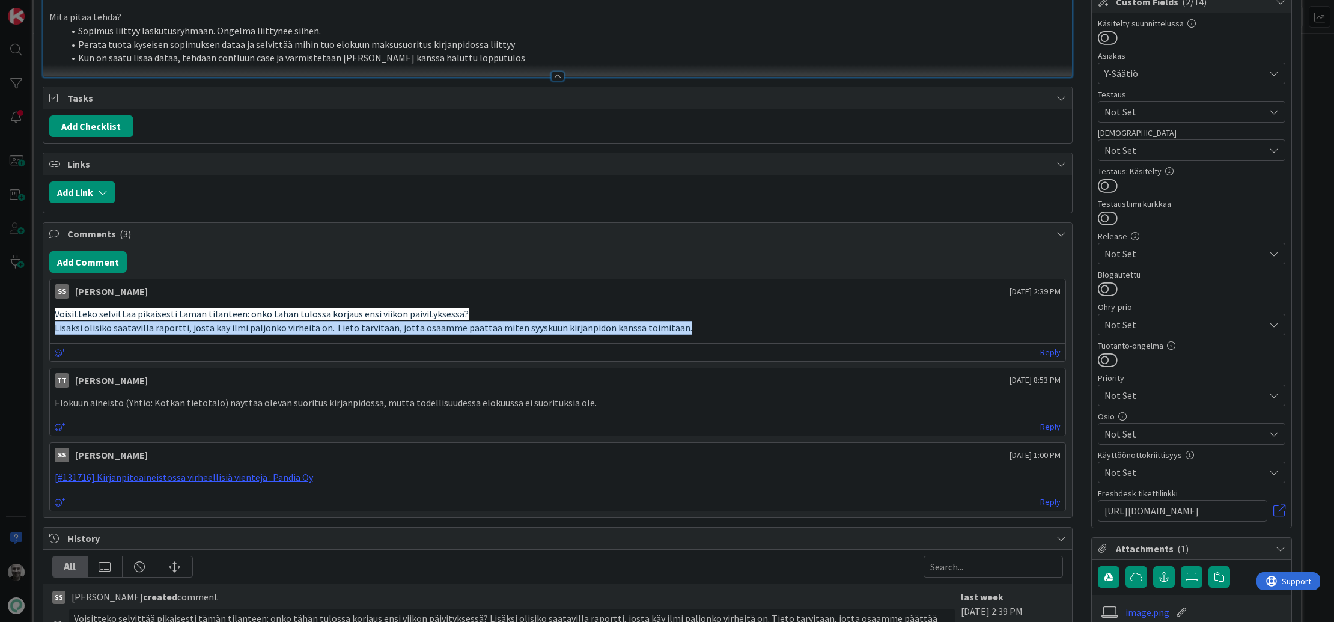
click at [369, 321] on span "Lisäksi olisiko saatavilla raportti, josta käy ilmi paljonko virheitä on. Tieto…" at bounding box center [373, 327] width 637 height 12
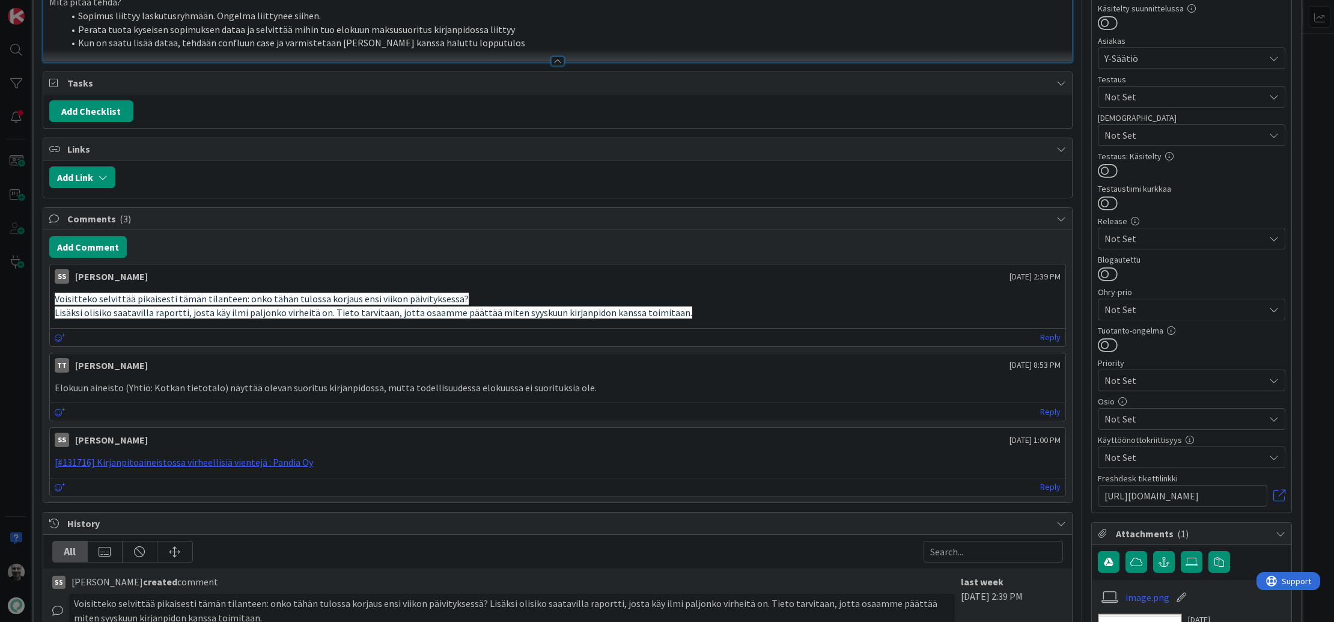
scroll to position [281, 0]
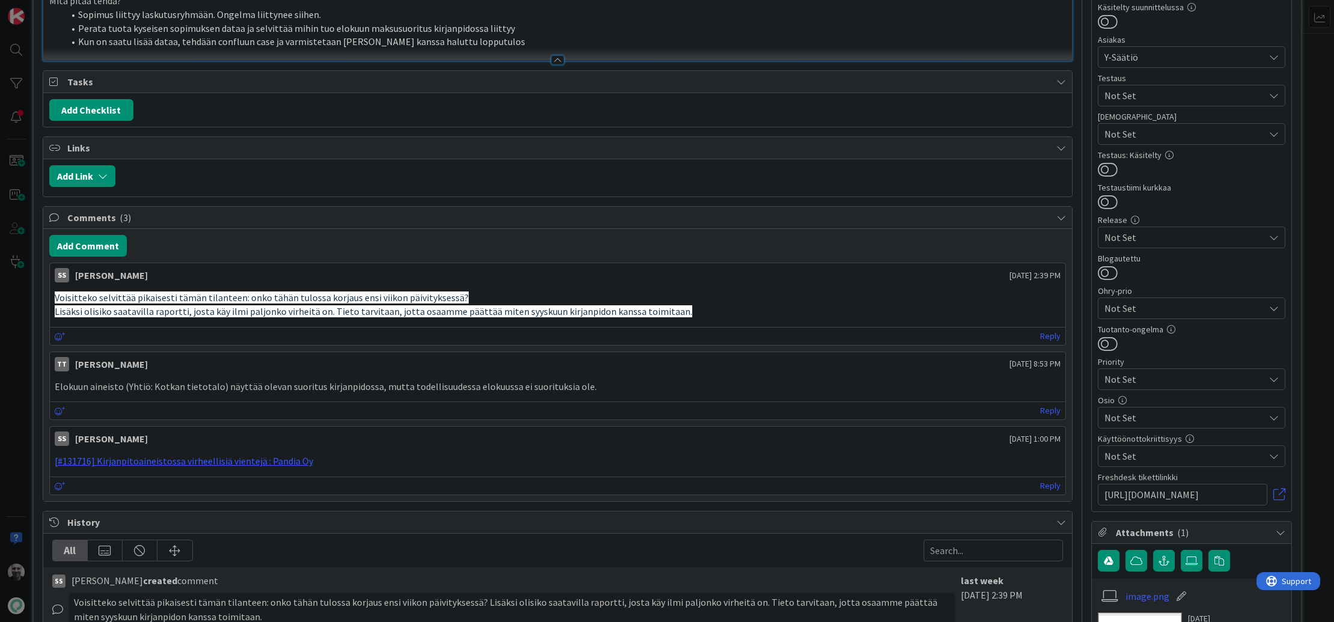
click at [272, 383] on p "Elokuun aineisto (Yhtiö: Kotkan tietotalo) näyttää olevan suoritus kirjanpidoss…" at bounding box center [558, 387] width 1006 height 14
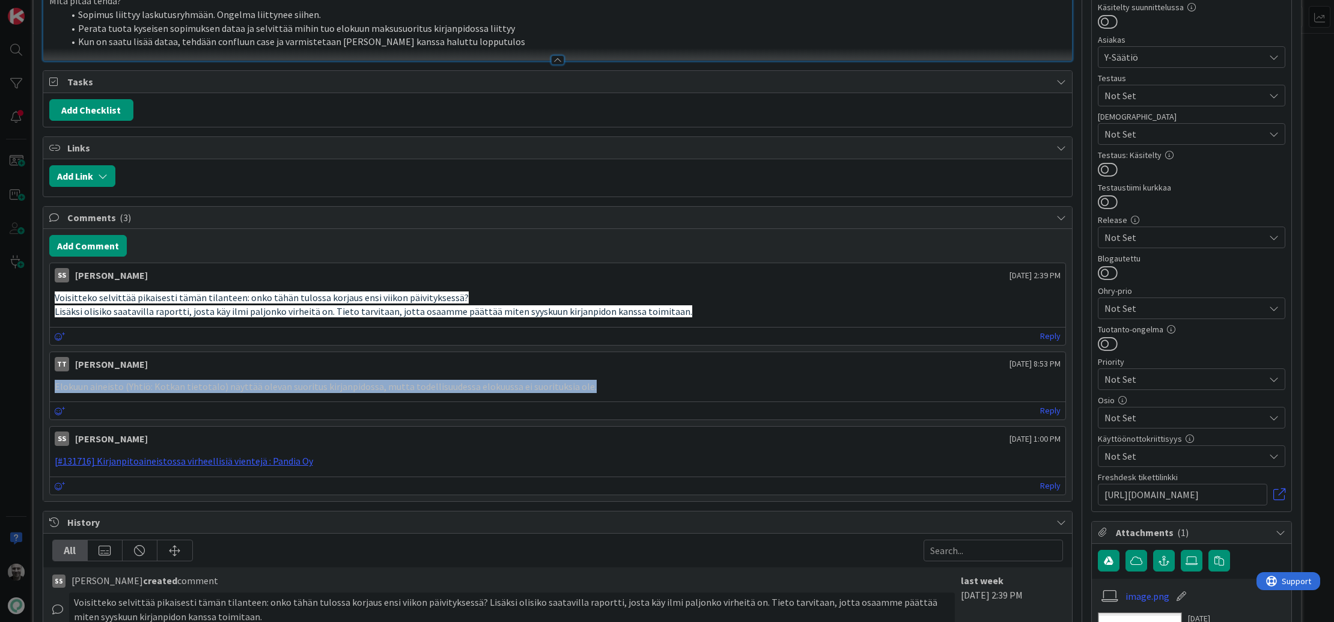
click at [272, 383] on p "Elokuun aineisto (Yhtiö: Kotkan tietotalo) näyttää olevan suoritus kirjanpidoss…" at bounding box center [558, 387] width 1006 height 14
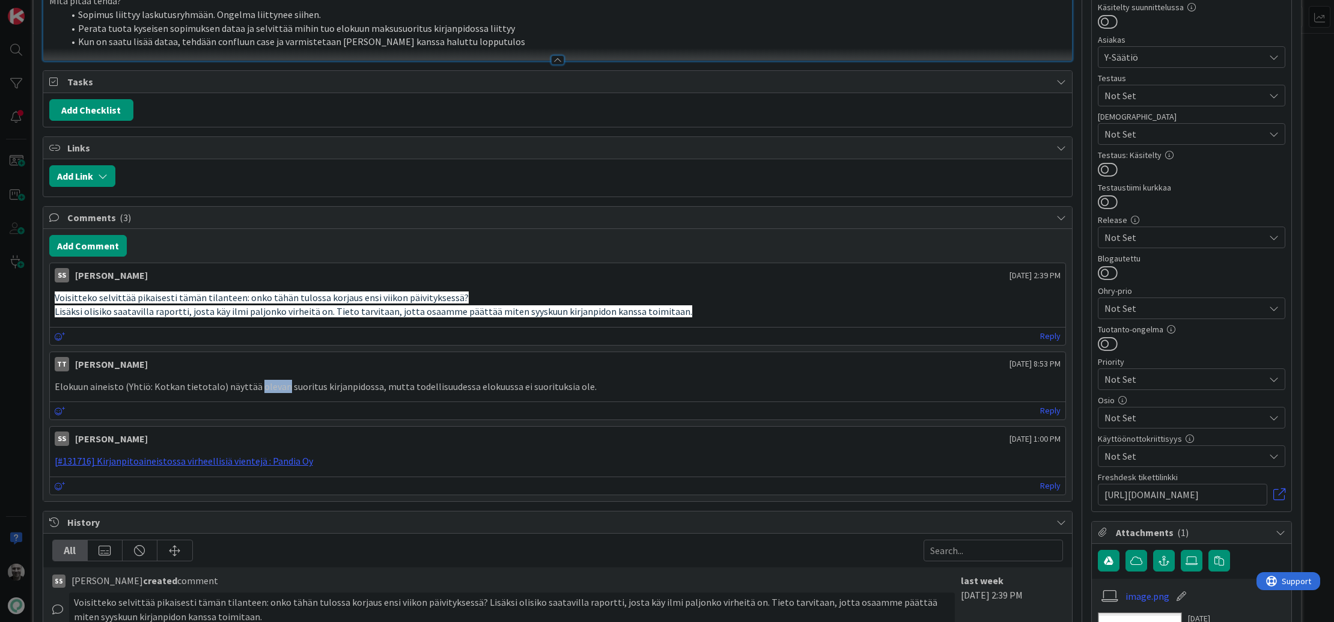
click at [272, 383] on p "Elokuun aineisto (Yhtiö: Kotkan tietotalo) näyttää olevan suoritus kirjanpidoss…" at bounding box center [558, 387] width 1006 height 14
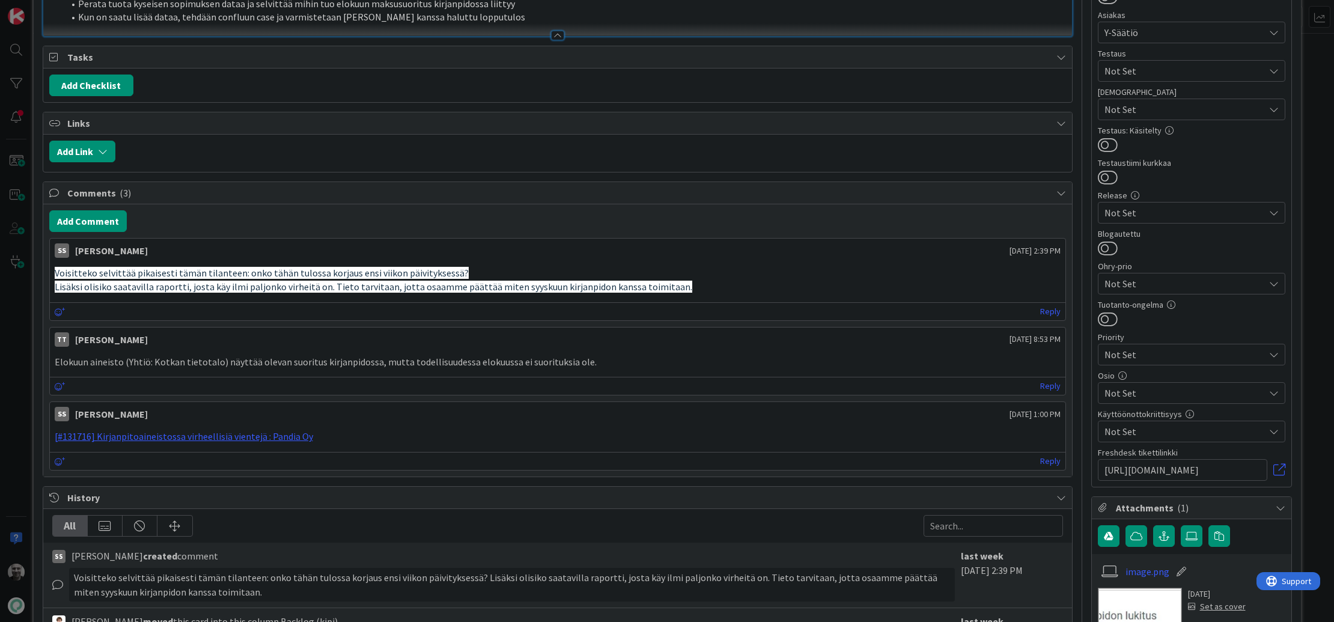
scroll to position [308, 0]
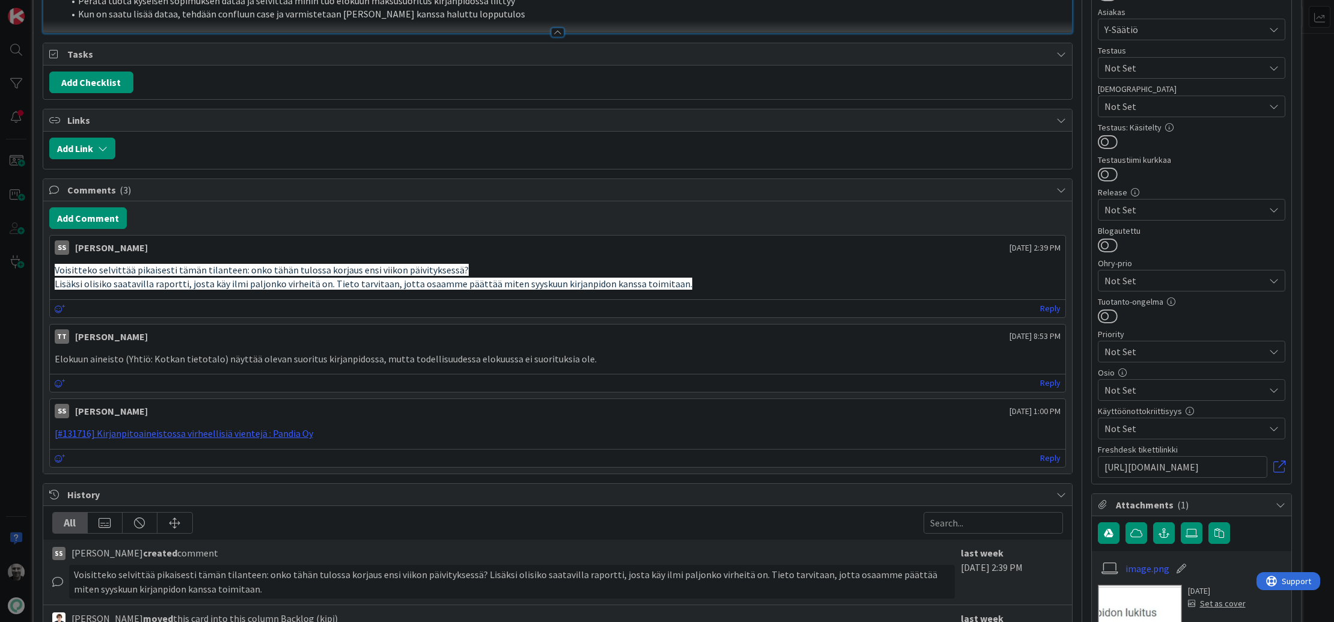
type textarea "x"
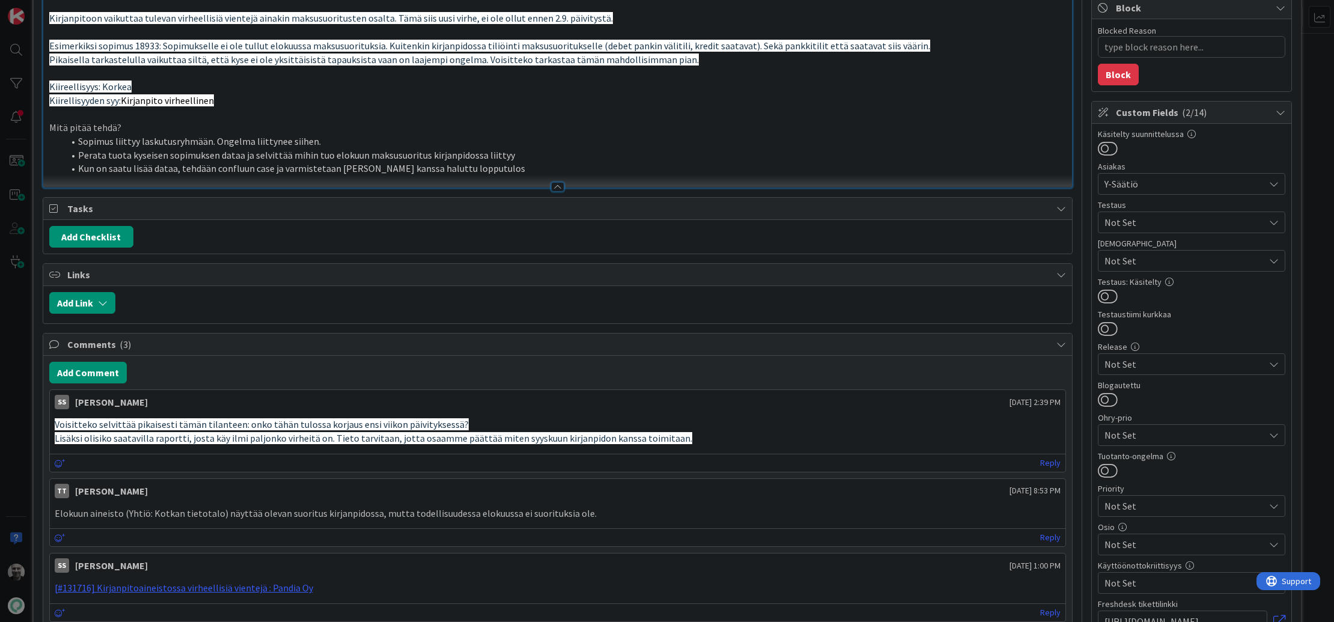
scroll to position [0, 0]
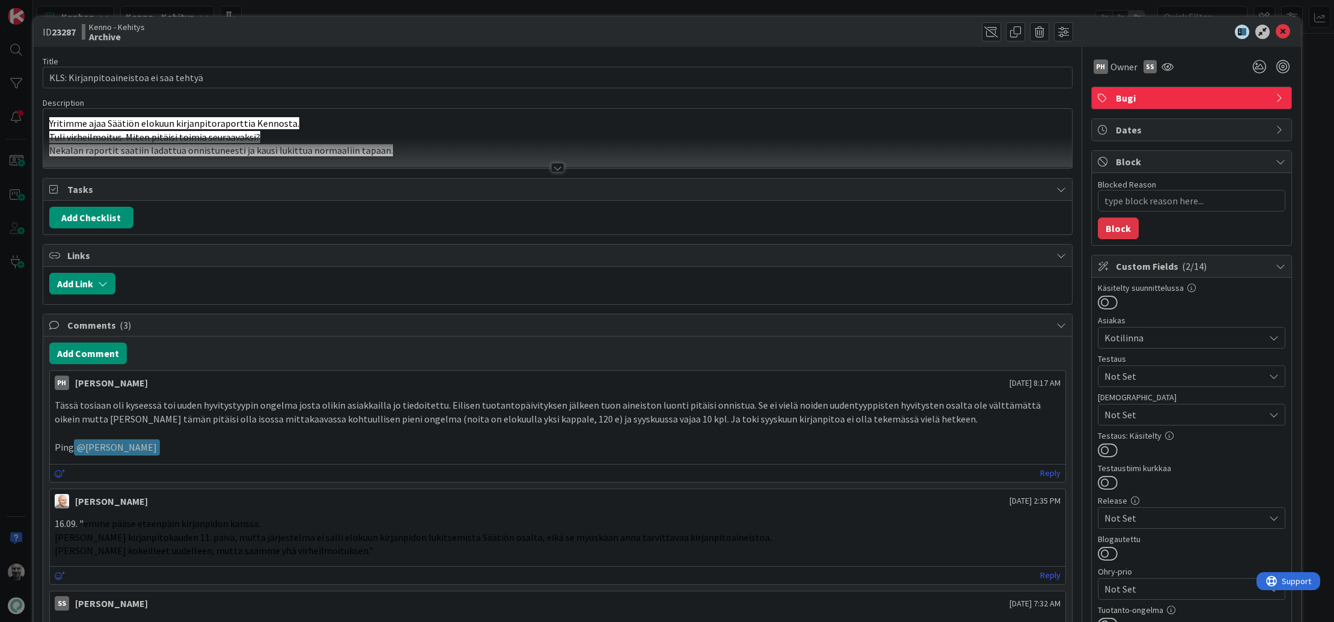
click at [560, 166] on div at bounding box center [557, 168] width 13 height 10
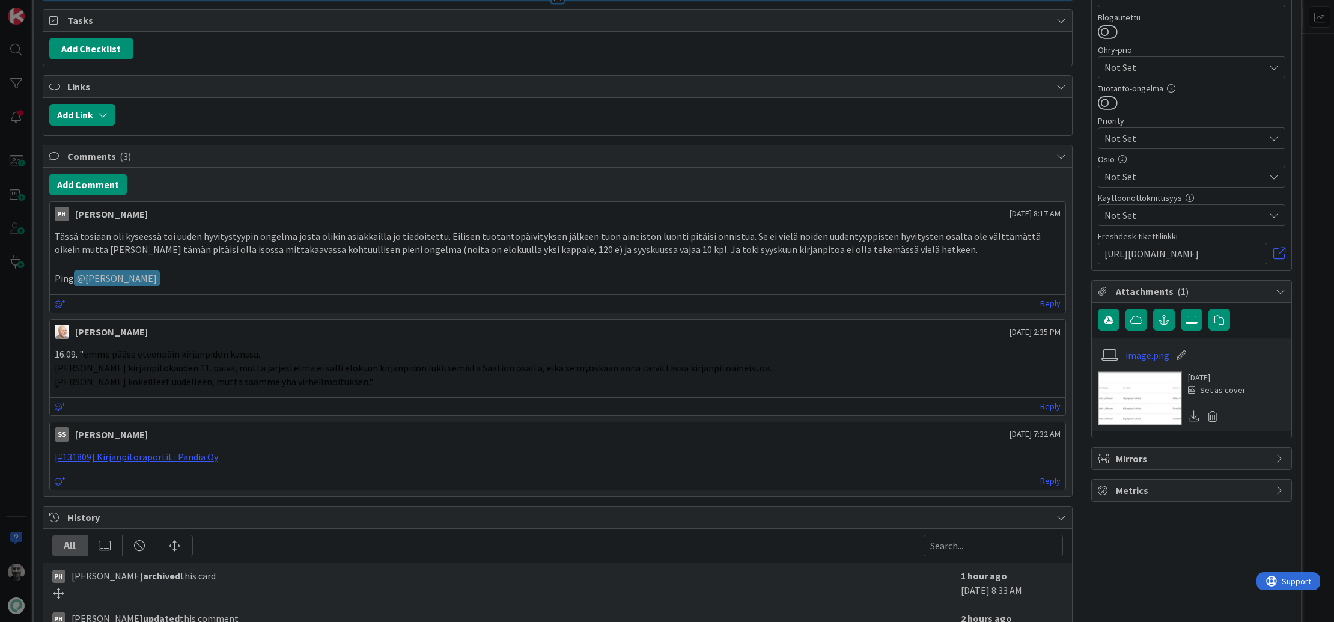
scroll to position [529, 0]
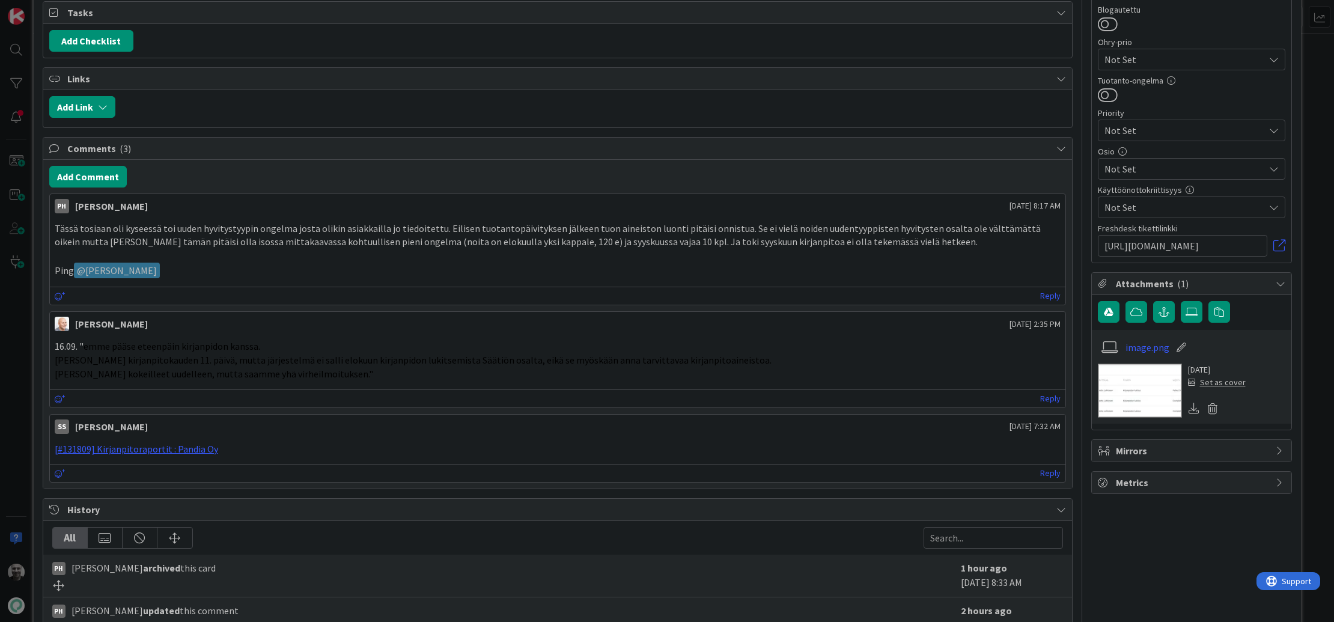
click at [70, 344] on p "16.09. " emme pääse eteenpäin kirjanpidon kanssa." at bounding box center [558, 346] width 1006 height 14
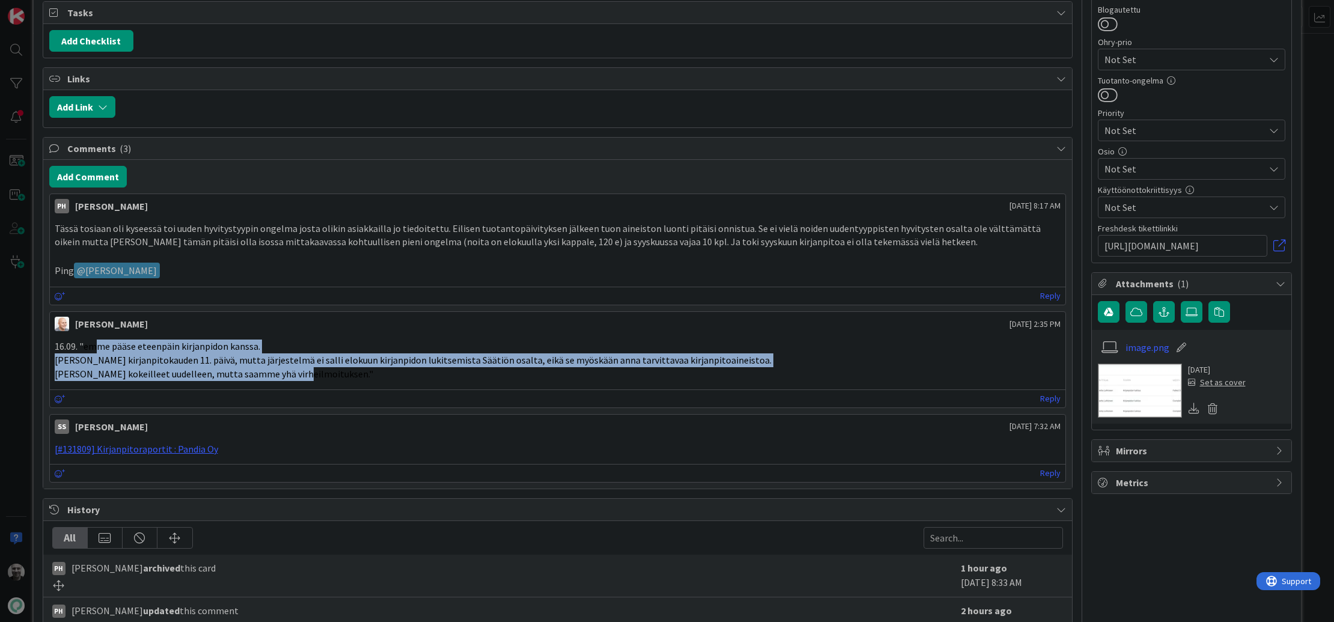
drag, startPoint x: 99, startPoint y: 344, endPoint x: 299, endPoint y: 372, distance: 202.7
click at [299, 372] on div "16.09. " emme pääse eteenpäin kirjanpidon kanssa. Lukitsimme Nekalan kirjanpito…" at bounding box center [558, 359] width 1006 height 41
click at [290, 368] on span "[PERSON_NAME] kokeilleet uudelleen, mutta saamme yhä virheilmoituksen."" at bounding box center [214, 374] width 318 height 12
drag, startPoint x: 244, startPoint y: 354, endPoint x: 448, endPoint y: 375, distance: 205.3
click at [449, 375] on div "16.09. " emme pääse eteenpäin kirjanpidon kanssa. Lukitsimme Nekalan kirjanpito…" at bounding box center [558, 359] width 1006 height 41
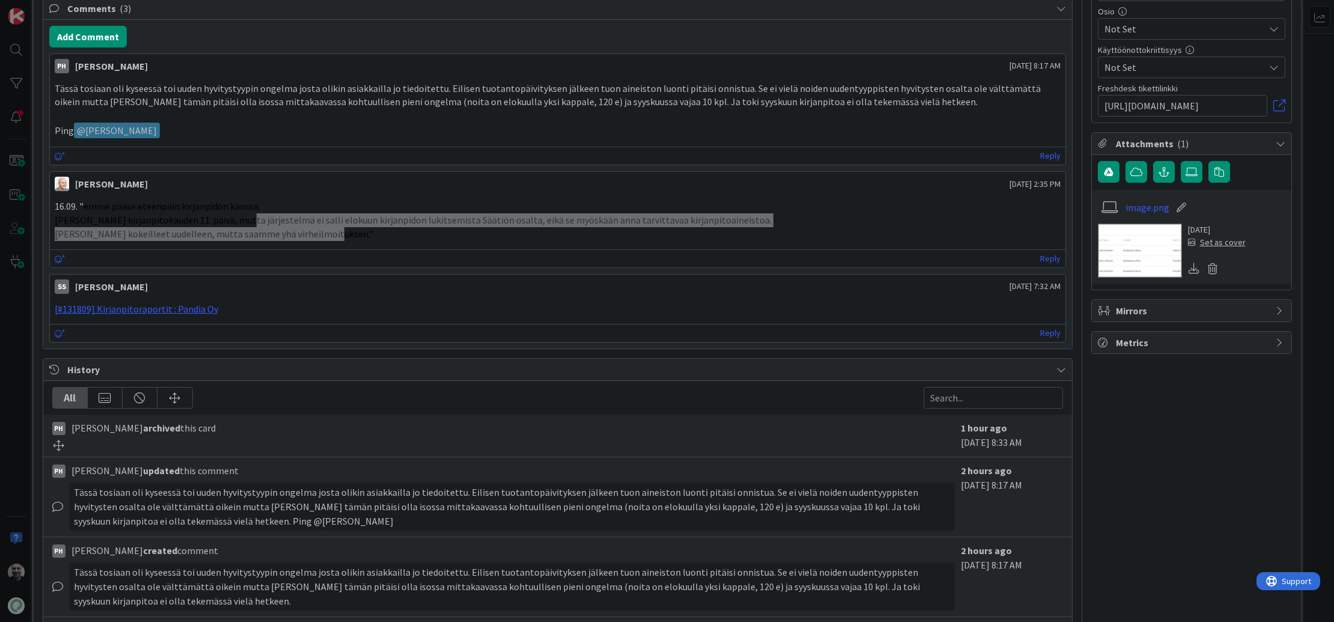
scroll to position [744, 0]
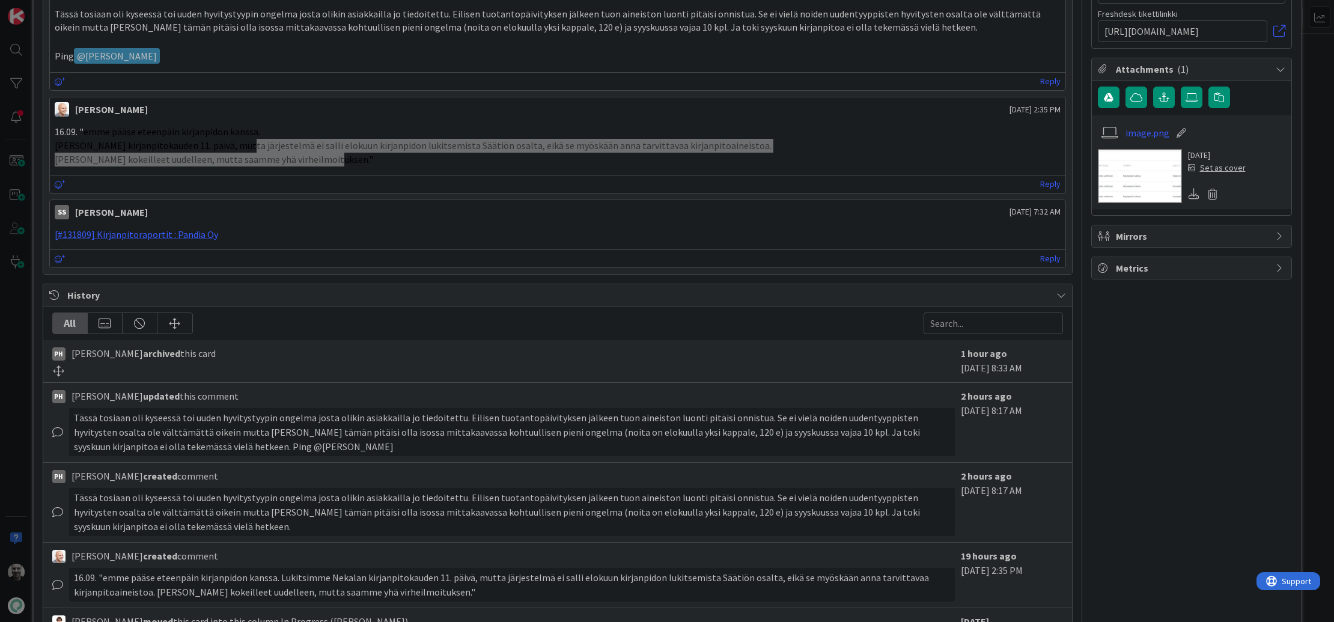
type textarea "x"
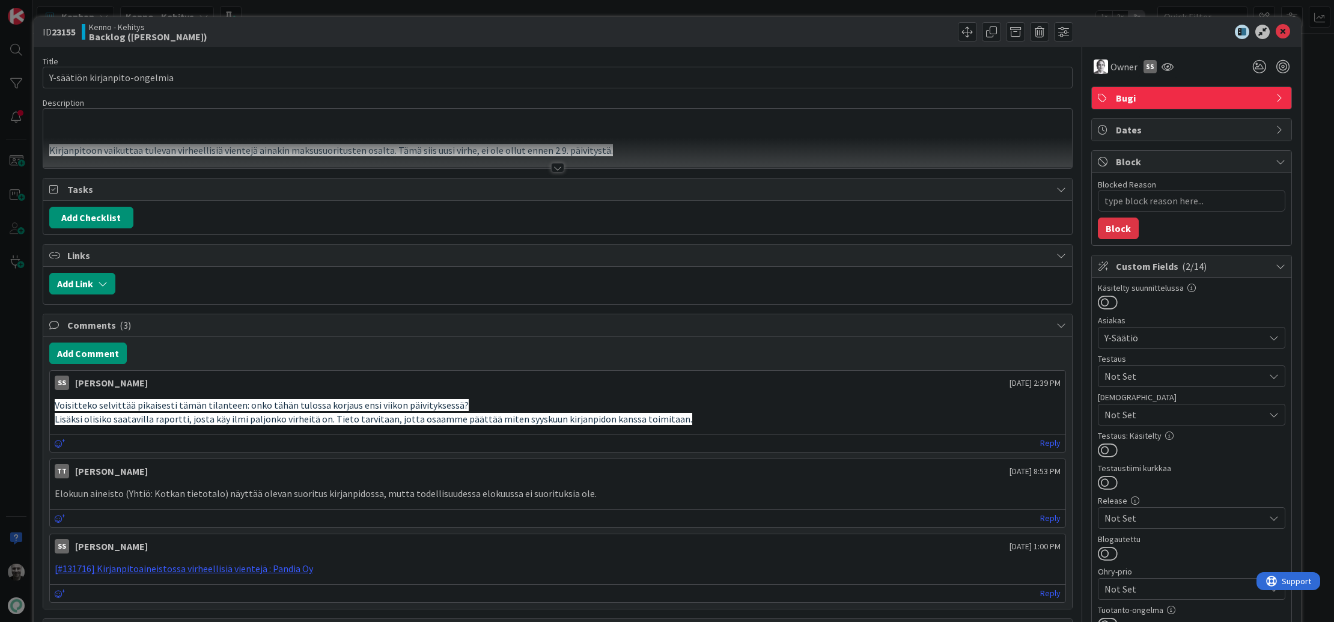
click at [554, 168] on div at bounding box center [557, 168] width 13 height 10
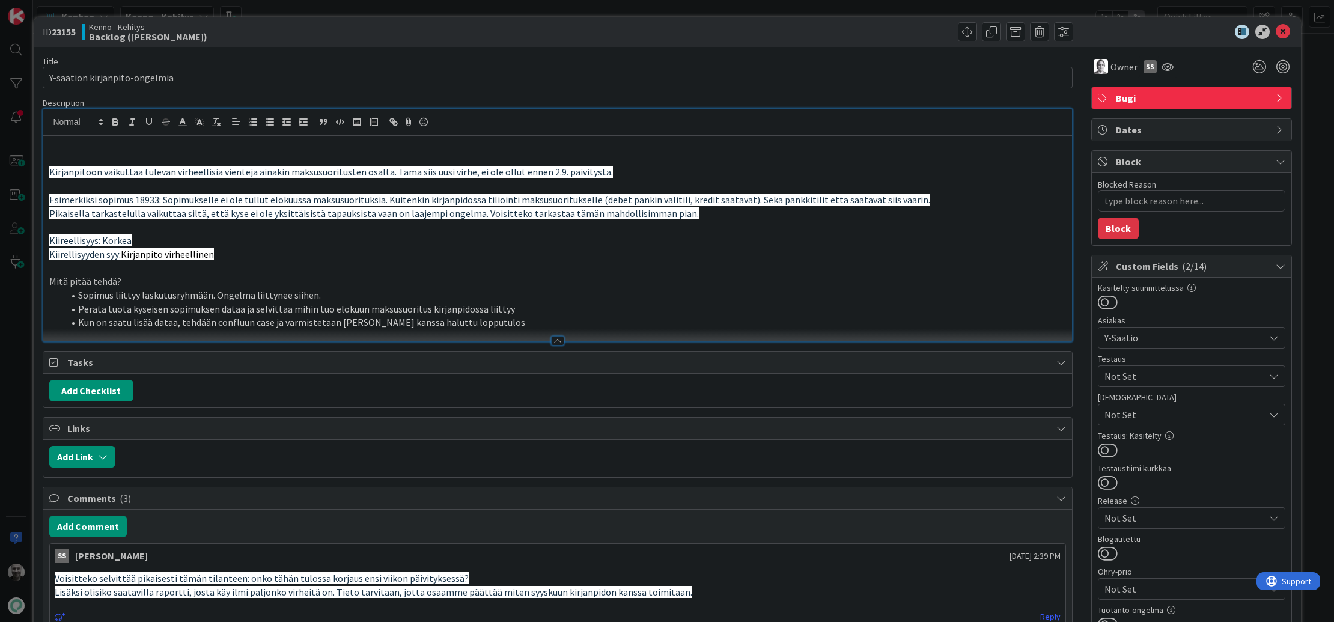
click at [593, 215] on span "Pikaisella tarkastelulla vaikuttaa siltä, että kyse ei ole yksittäisistä tapauk…" at bounding box center [373, 213] width 649 height 12
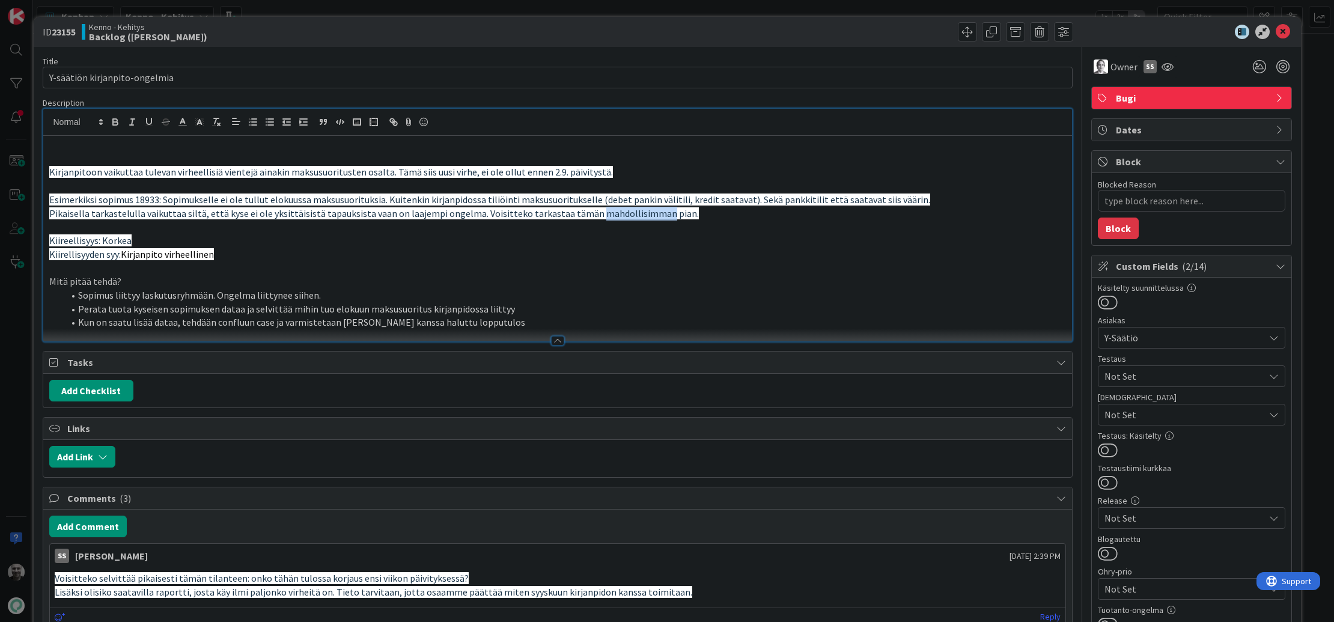
click at [593, 215] on span "Pikaisella tarkastelulla vaikuttaa siltä, että kyse ei ole yksittäisistä tapauk…" at bounding box center [373, 213] width 649 height 12
type textarea "x"
click at [593, 215] on span "Pikaisella tarkastelulla vaikuttaa siltä, että kyse ei ole yksittäisistä tapauk…" at bounding box center [373, 213] width 649 height 12
